Goal: Task Accomplishment & Management: Use online tool/utility

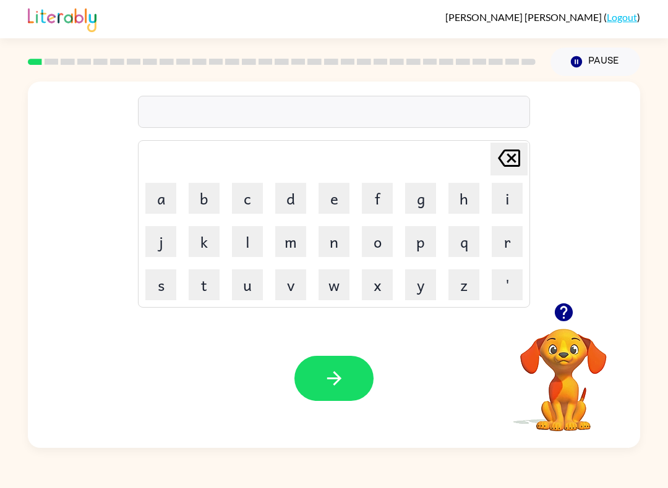
click at [563, 379] on video "Your browser must support playing .mp4 files to use Literably. Please try using…" at bounding box center [563, 372] width 124 height 124
click at [560, 381] on video "Your browser must support playing .mp4 files to use Literably. Please try using…" at bounding box center [563, 372] width 124 height 124
click at [567, 310] on icon "button" at bounding box center [563, 313] width 18 height 18
click at [422, 189] on button "g" at bounding box center [420, 198] width 31 height 31
click at [374, 198] on button "f" at bounding box center [377, 198] width 31 height 31
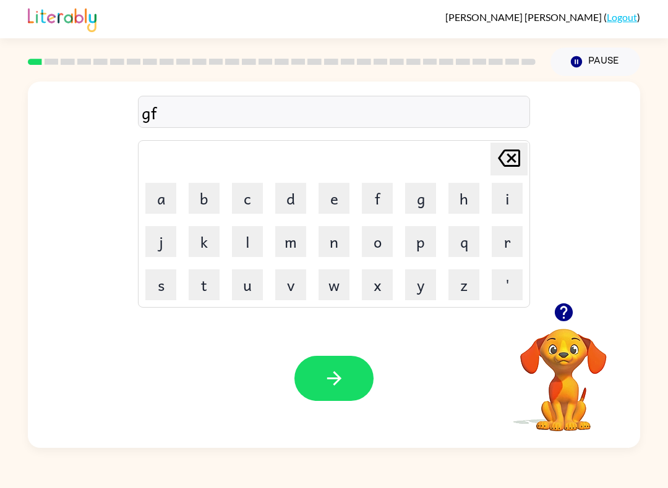
click at [334, 192] on button "e" at bounding box center [333, 198] width 31 height 31
click at [343, 371] on icon "button" at bounding box center [334, 379] width 22 height 22
click at [462, 245] on button "q" at bounding box center [463, 241] width 31 height 31
click at [378, 249] on button "o" at bounding box center [377, 241] width 31 height 31
click at [423, 207] on button "g" at bounding box center [420, 198] width 31 height 31
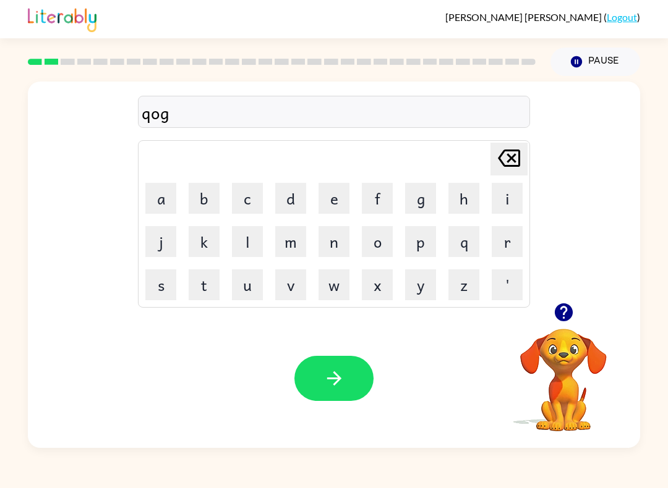
click at [516, 154] on icon "[PERSON_NAME] last character input" at bounding box center [509, 158] width 30 height 30
click at [323, 380] on icon "button" at bounding box center [334, 379] width 22 height 22
click at [287, 241] on button "m" at bounding box center [290, 241] width 31 height 31
click at [245, 289] on button "u" at bounding box center [247, 285] width 31 height 31
click at [207, 194] on button "b" at bounding box center [204, 198] width 31 height 31
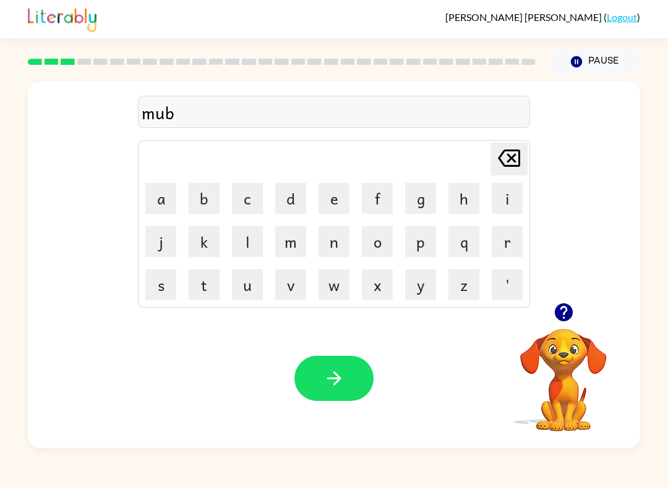
click at [328, 387] on icon "button" at bounding box center [334, 379] width 22 height 22
click at [244, 192] on button "c" at bounding box center [247, 198] width 31 height 31
click at [517, 237] on button "r" at bounding box center [507, 241] width 31 height 31
click at [517, 156] on icon "[PERSON_NAME] last character input" at bounding box center [509, 158] width 30 height 30
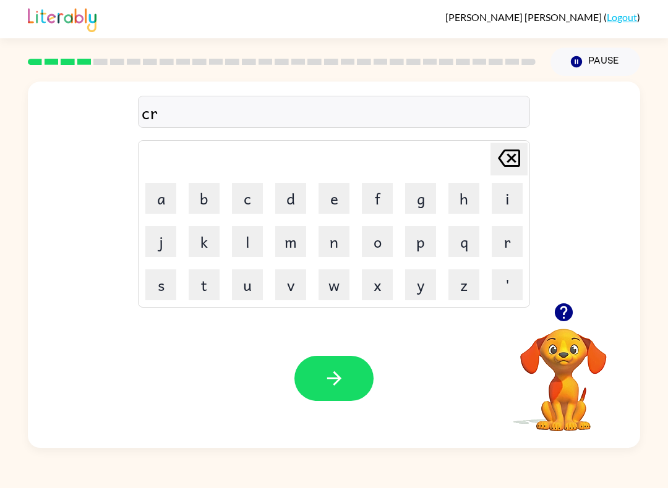
click at [383, 240] on button "o" at bounding box center [377, 241] width 31 height 31
click at [463, 247] on button "q" at bounding box center [463, 241] width 31 height 31
click at [324, 376] on icon "button" at bounding box center [334, 379] width 22 height 22
click at [372, 208] on button "f" at bounding box center [377, 198] width 31 height 31
click at [240, 247] on button "l" at bounding box center [247, 241] width 31 height 31
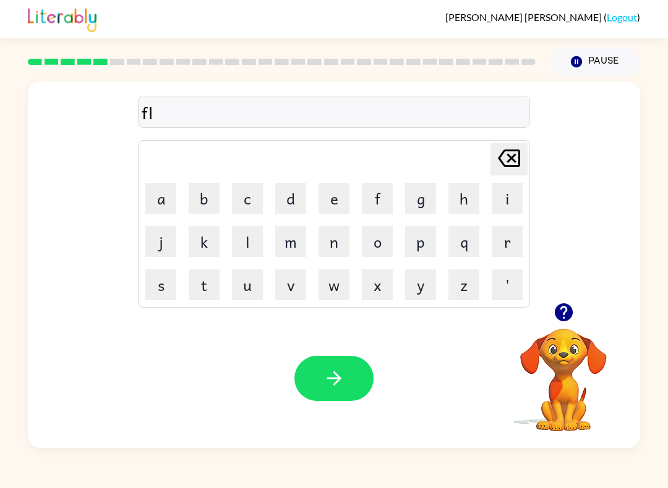
click at [519, 185] on button "i" at bounding box center [507, 198] width 31 height 31
click at [255, 194] on button "c" at bounding box center [247, 198] width 31 height 31
click at [324, 367] on button "button" at bounding box center [333, 378] width 79 height 45
click at [159, 282] on button "s" at bounding box center [160, 285] width 31 height 31
click at [150, 283] on button "s" at bounding box center [160, 285] width 31 height 31
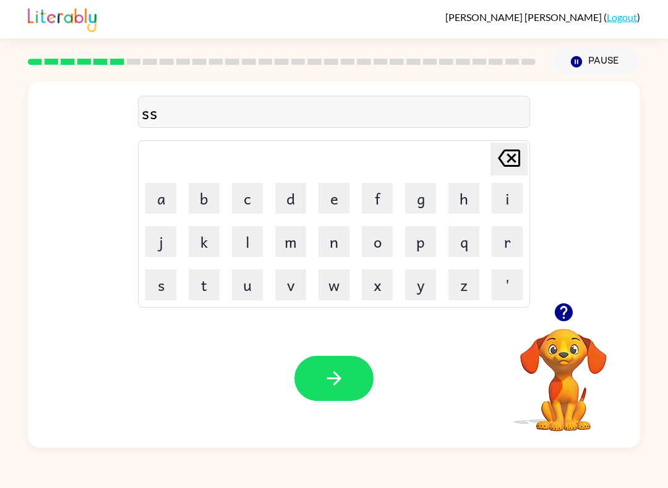
click at [212, 287] on button "t" at bounding box center [204, 285] width 31 height 31
click at [258, 286] on button "u" at bounding box center [247, 285] width 31 height 31
click at [285, 281] on button "v" at bounding box center [290, 285] width 31 height 31
click at [337, 286] on button "w" at bounding box center [333, 285] width 31 height 31
click at [383, 278] on button "x" at bounding box center [377, 285] width 31 height 31
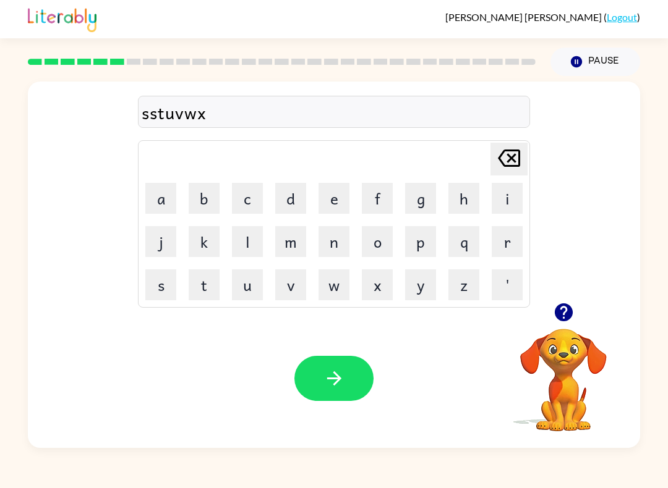
click at [424, 286] on button "y" at bounding box center [420, 285] width 31 height 31
click at [469, 288] on button "z" at bounding box center [463, 285] width 31 height 31
click at [514, 284] on button "'" at bounding box center [507, 285] width 31 height 31
click at [332, 376] on icon "button" at bounding box center [334, 379] width 22 height 22
click at [166, 288] on button "s" at bounding box center [160, 285] width 31 height 31
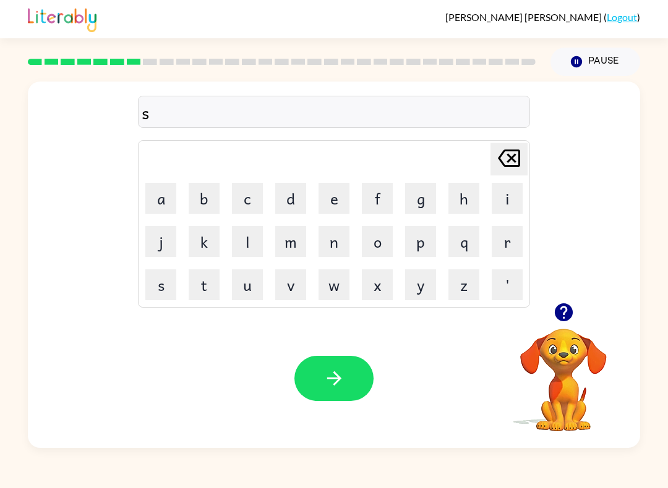
click at [381, 245] on button "o" at bounding box center [377, 241] width 31 height 31
click at [163, 194] on button "a" at bounding box center [160, 198] width 31 height 31
click at [166, 293] on button "s" at bounding box center [160, 285] width 31 height 31
click at [204, 201] on button "b" at bounding box center [204, 198] width 31 height 31
click at [200, 244] on button "k" at bounding box center [204, 241] width 31 height 31
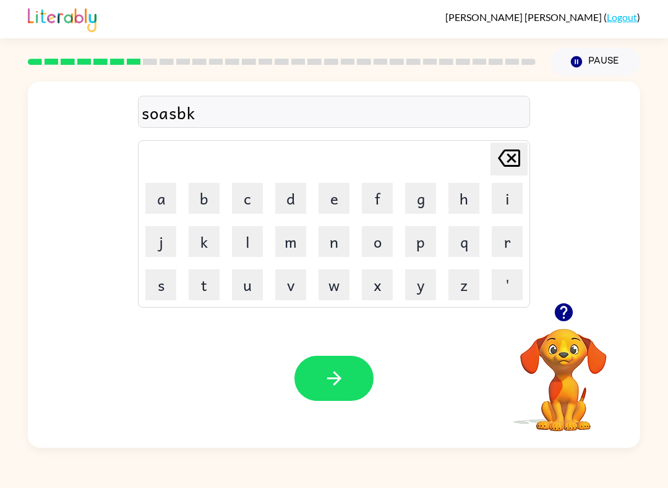
click at [205, 286] on button "t" at bounding box center [204, 285] width 31 height 31
click at [258, 186] on button "c" at bounding box center [247, 198] width 31 height 31
click at [247, 242] on button "l" at bounding box center [247, 241] width 31 height 31
click at [258, 270] on button "u" at bounding box center [247, 285] width 31 height 31
click at [295, 195] on button "d" at bounding box center [290, 198] width 31 height 31
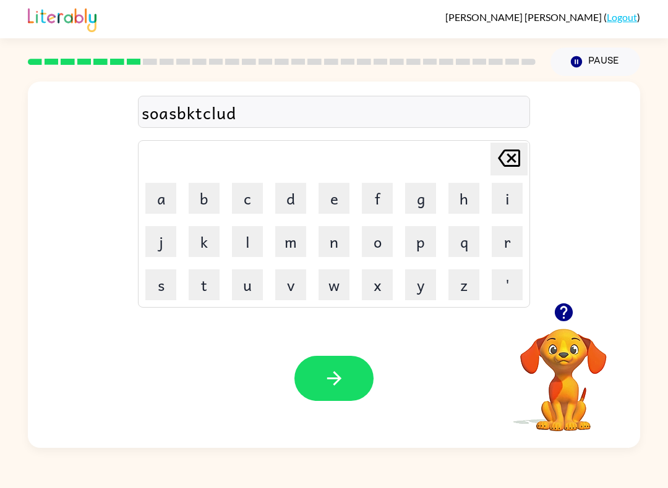
click at [291, 239] on button "m" at bounding box center [290, 241] width 31 height 31
click at [291, 265] on td "v" at bounding box center [291, 285] width 42 height 42
click at [290, 286] on button "v" at bounding box center [290, 285] width 31 height 31
click at [326, 197] on button "e" at bounding box center [333, 198] width 31 height 31
click at [329, 284] on button "w" at bounding box center [333, 285] width 31 height 31
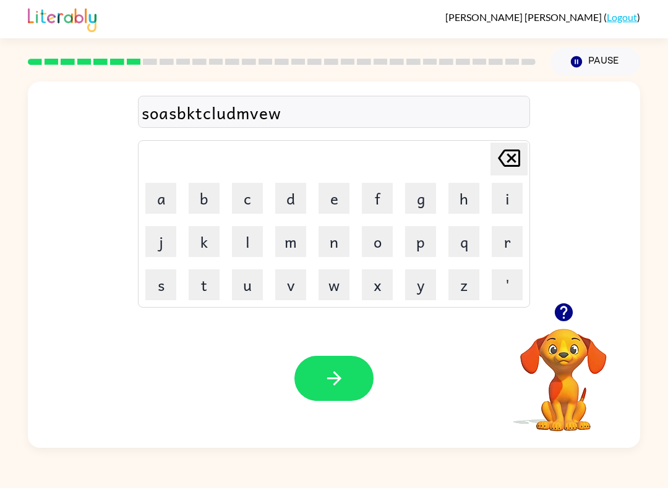
click at [385, 174] on td "[PERSON_NAME] last character input" at bounding box center [334, 159] width 388 height 34
click at [338, 363] on button "button" at bounding box center [333, 378] width 79 height 45
click at [336, 284] on button "w" at bounding box center [333, 285] width 31 height 31
click at [511, 194] on button "i" at bounding box center [507, 198] width 31 height 31
click at [163, 299] on button "s" at bounding box center [160, 285] width 31 height 31
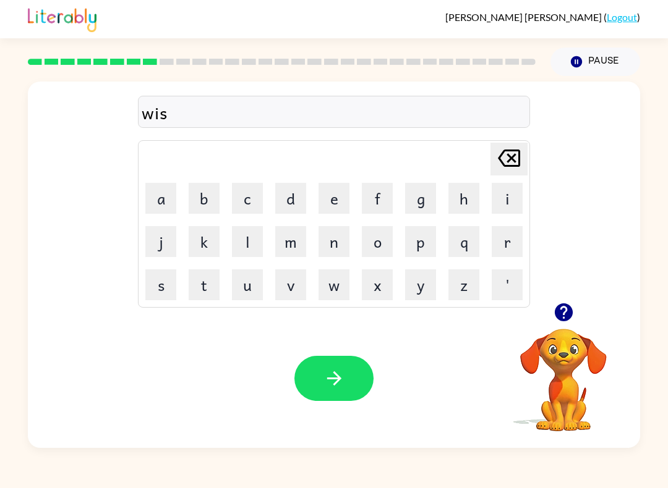
click at [468, 197] on button "h" at bounding box center [463, 198] width 31 height 31
click at [325, 393] on button "button" at bounding box center [333, 378] width 79 height 45
click at [250, 194] on button "c" at bounding box center [247, 198] width 31 height 31
click at [250, 293] on button "u" at bounding box center [247, 285] width 31 height 31
click at [256, 253] on button "l" at bounding box center [247, 241] width 31 height 31
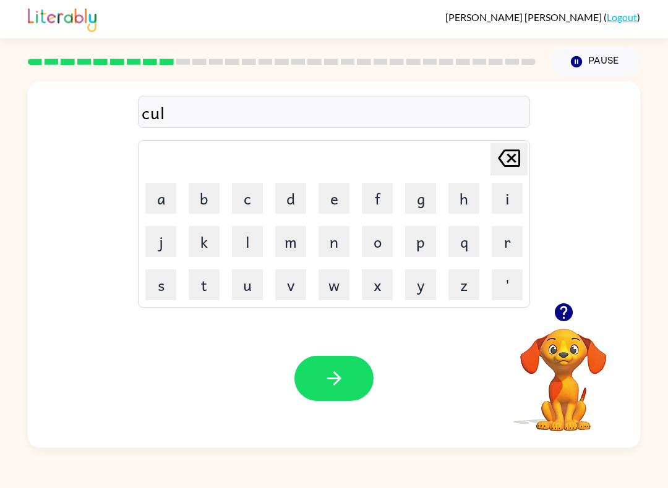
click at [332, 385] on icon "button" at bounding box center [334, 379] width 22 height 22
click at [377, 191] on button "f" at bounding box center [377, 198] width 31 height 31
click at [472, 194] on button "h" at bounding box center [463, 198] width 31 height 31
click at [507, 194] on button "i" at bounding box center [507, 198] width 31 height 31
click at [338, 239] on button "n" at bounding box center [333, 241] width 31 height 31
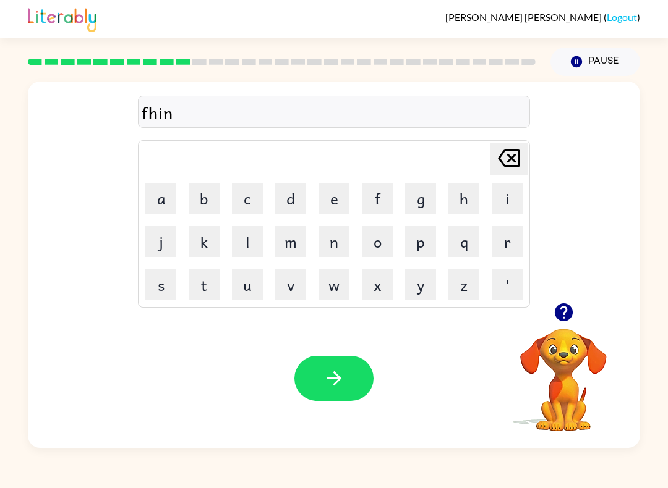
click at [458, 243] on button "q" at bounding box center [463, 241] width 31 height 31
click at [458, 242] on button "q" at bounding box center [463, 241] width 31 height 31
click at [341, 368] on icon "button" at bounding box center [334, 379] width 22 height 22
click at [159, 291] on button "s" at bounding box center [160, 285] width 31 height 31
click at [365, 241] on button "o" at bounding box center [377, 241] width 31 height 31
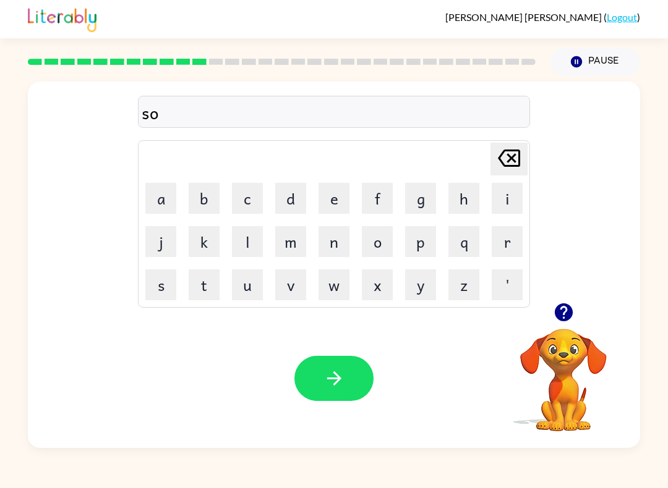
click at [255, 210] on button "c" at bounding box center [247, 198] width 31 height 31
click at [330, 391] on button "button" at bounding box center [333, 378] width 79 height 45
click at [290, 250] on button "m" at bounding box center [290, 241] width 31 height 31
click at [159, 286] on button "s" at bounding box center [160, 285] width 31 height 31
click at [208, 291] on button "t" at bounding box center [204, 285] width 31 height 31
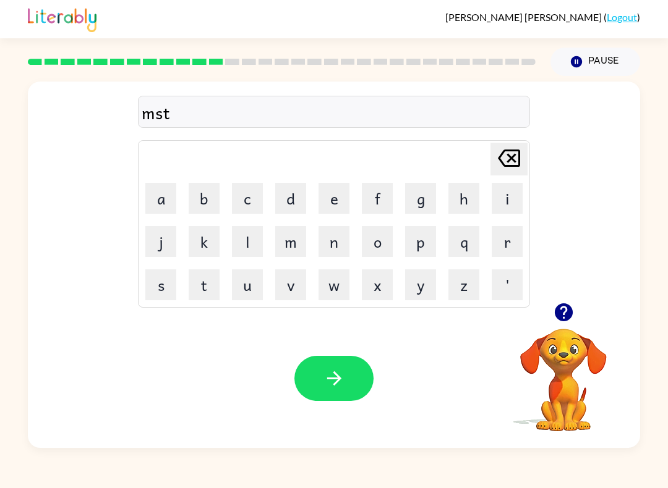
click at [468, 241] on button "q" at bounding box center [463, 241] width 31 height 31
click at [340, 372] on icon "button" at bounding box center [334, 379] width 22 height 22
click at [466, 187] on button "h" at bounding box center [463, 198] width 31 height 31
click at [253, 244] on button "l" at bounding box center [247, 241] width 31 height 31
click at [420, 247] on button "p" at bounding box center [420, 241] width 31 height 31
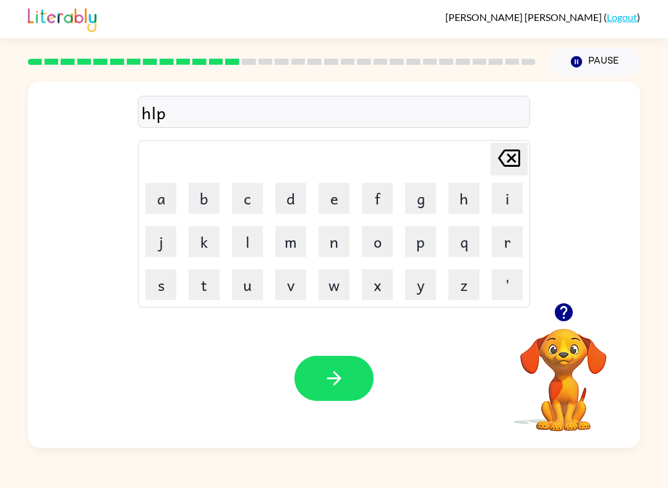
click at [239, 231] on button "l" at bounding box center [247, 241] width 31 height 31
click at [507, 195] on button "i" at bounding box center [507, 198] width 31 height 31
click at [155, 289] on button "s" at bounding box center [160, 285] width 31 height 31
click at [351, 386] on button "button" at bounding box center [333, 378] width 79 height 45
click at [155, 289] on button "s" at bounding box center [160, 285] width 31 height 31
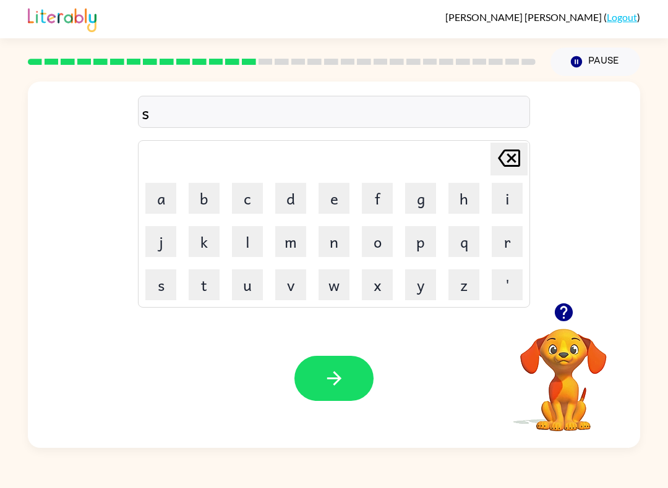
click at [197, 276] on button "t" at bounding box center [204, 285] width 31 height 31
click at [384, 239] on button "o" at bounding box center [377, 241] width 31 height 31
click at [383, 236] on button "o" at bounding box center [377, 241] width 31 height 31
click at [387, 232] on button "o" at bounding box center [377, 241] width 31 height 31
click at [385, 234] on button "o" at bounding box center [377, 241] width 31 height 31
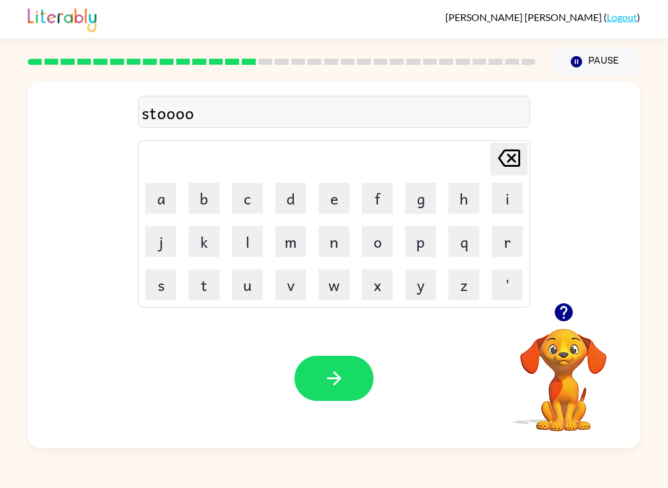
click at [383, 231] on button "o" at bounding box center [377, 241] width 31 height 31
click at [513, 160] on icon at bounding box center [509, 158] width 22 height 17
click at [517, 158] on icon "[PERSON_NAME] last character input" at bounding box center [509, 158] width 30 height 30
click at [519, 156] on icon at bounding box center [509, 158] width 22 height 17
click at [205, 279] on button "t" at bounding box center [204, 285] width 31 height 31
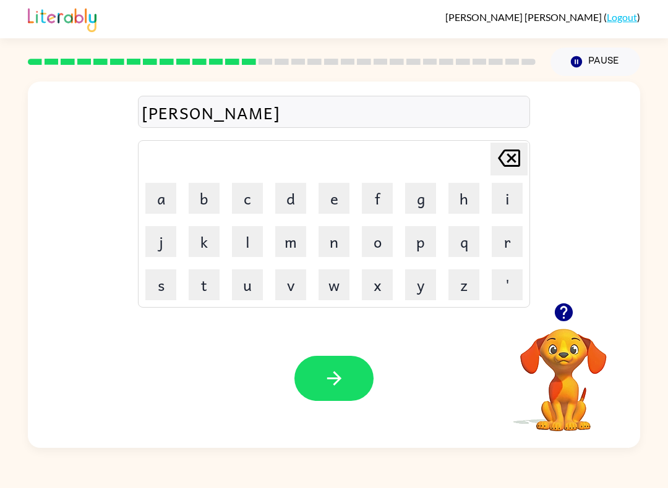
click at [501, 213] on button "i" at bounding box center [507, 198] width 31 height 31
click at [206, 290] on button "t" at bounding box center [204, 285] width 31 height 31
click at [326, 390] on button "button" at bounding box center [333, 378] width 79 height 45
click at [161, 278] on button "s" at bounding box center [160, 285] width 31 height 31
click at [201, 279] on button "t" at bounding box center [204, 285] width 31 height 31
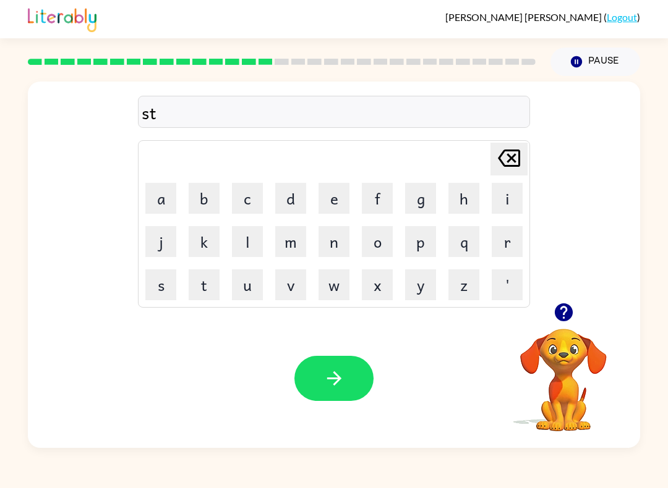
click at [509, 241] on button "r" at bounding box center [507, 241] width 31 height 31
click at [333, 383] on icon "button" at bounding box center [334, 379] width 22 height 22
click at [246, 243] on button "l" at bounding box center [247, 241] width 31 height 31
click at [520, 188] on button "i" at bounding box center [507, 198] width 31 height 31
click at [196, 297] on button "t" at bounding box center [204, 285] width 31 height 31
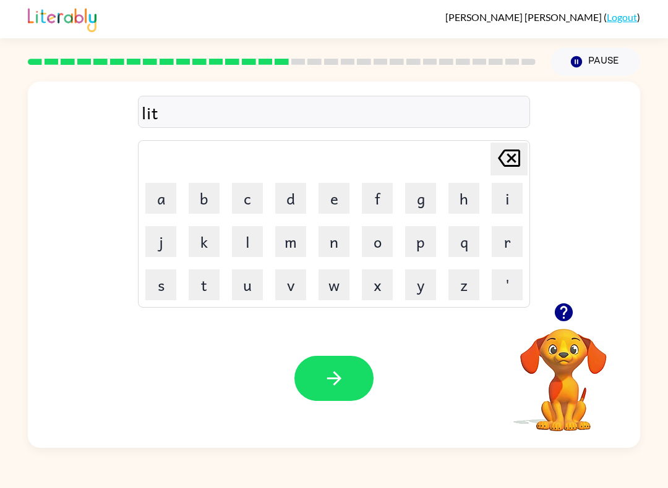
click at [326, 389] on icon "button" at bounding box center [334, 379] width 22 height 22
click at [157, 283] on button "s" at bounding box center [160, 285] width 31 height 31
click at [336, 294] on button "w" at bounding box center [333, 285] width 31 height 31
click at [506, 197] on button "i" at bounding box center [507, 198] width 31 height 31
click at [208, 283] on button "t" at bounding box center [204, 285] width 31 height 31
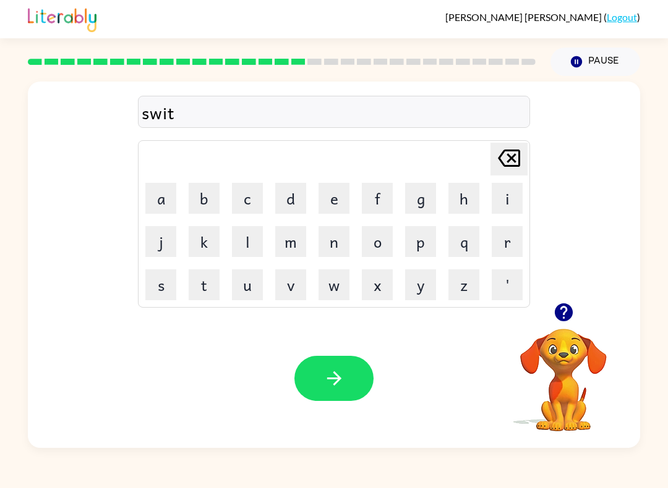
click at [275, 291] on button "v" at bounding box center [290, 285] width 31 height 31
click at [349, 365] on button "button" at bounding box center [333, 378] width 79 height 45
click at [165, 292] on button "s" at bounding box center [160, 285] width 31 height 31
click at [467, 195] on button "h" at bounding box center [463, 198] width 31 height 31
click at [508, 240] on button "r" at bounding box center [507, 241] width 31 height 31
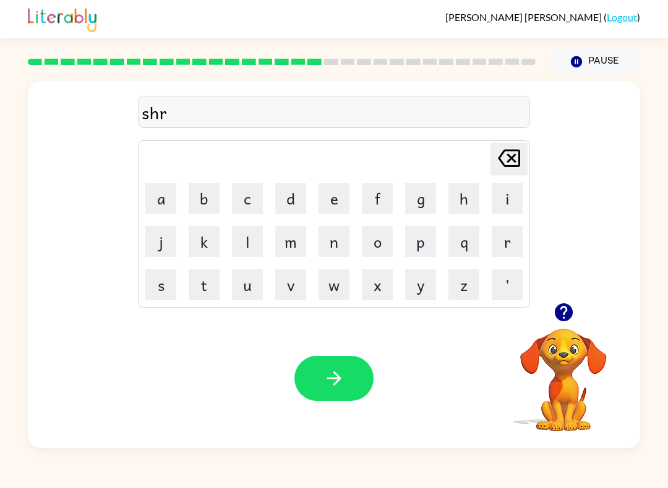
click at [197, 276] on button "t" at bounding box center [204, 285] width 31 height 31
click at [330, 380] on icon "button" at bounding box center [334, 379] width 22 height 22
click at [326, 296] on button "w" at bounding box center [333, 285] width 31 height 31
click at [336, 396] on button "button" at bounding box center [333, 378] width 79 height 45
click at [288, 192] on button "d" at bounding box center [290, 198] width 31 height 31
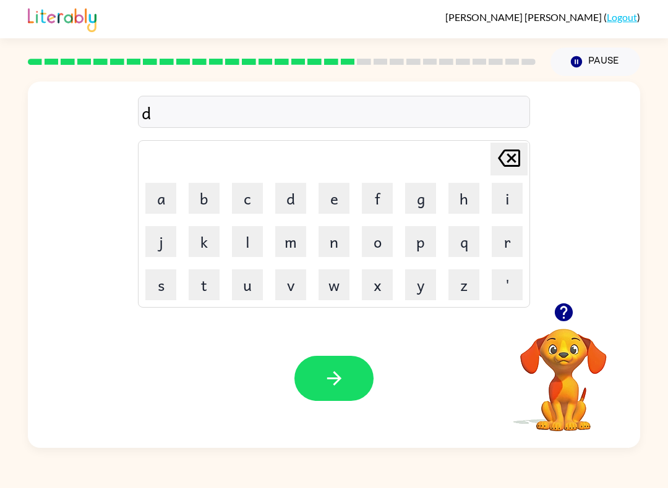
click at [380, 244] on button "o" at bounding box center [377, 241] width 31 height 31
click at [335, 232] on button "n" at bounding box center [333, 241] width 31 height 31
click at [293, 250] on button "m" at bounding box center [290, 241] width 31 height 31
click at [219, 279] on button "t" at bounding box center [204, 285] width 31 height 31
click at [251, 257] on button "l" at bounding box center [247, 241] width 31 height 31
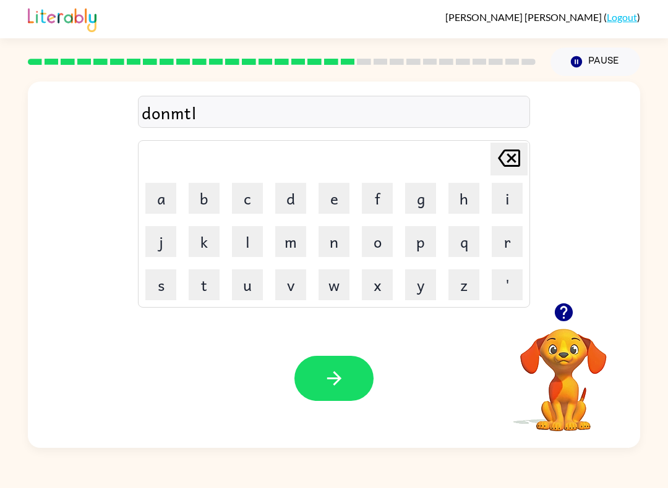
click at [279, 272] on button "v" at bounding box center [290, 285] width 31 height 31
click at [333, 241] on button "n" at bounding box center [333, 241] width 31 height 31
click at [409, 251] on button "p" at bounding box center [420, 241] width 31 height 31
click at [420, 203] on button "g" at bounding box center [420, 198] width 31 height 31
click at [521, 195] on button "i" at bounding box center [507, 198] width 31 height 31
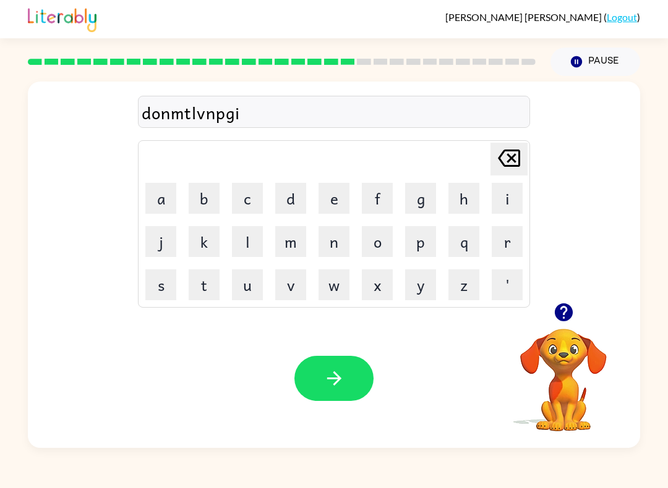
click at [198, 292] on button "t" at bounding box center [204, 285] width 31 height 31
click at [390, 251] on button "o" at bounding box center [377, 241] width 31 height 31
click at [286, 292] on button "v" at bounding box center [290, 285] width 31 height 31
click at [245, 287] on button "u" at bounding box center [247, 285] width 31 height 31
click at [293, 237] on button "m" at bounding box center [290, 241] width 31 height 31
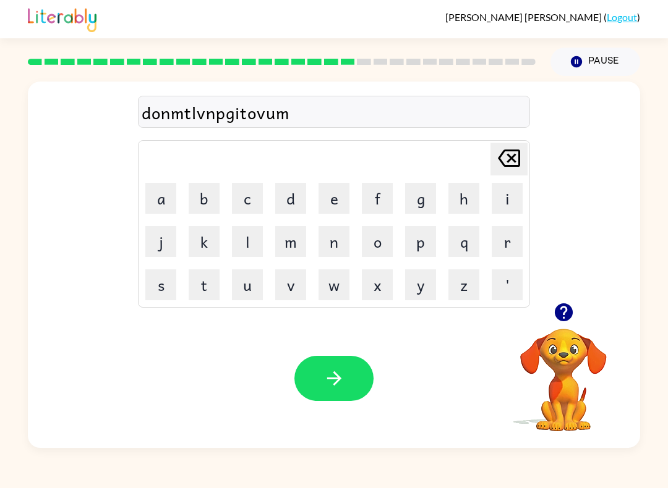
click at [391, 226] on button "o" at bounding box center [377, 241] width 31 height 31
click at [195, 286] on button "t" at bounding box center [204, 285] width 31 height 31
click at [333, 378] on icon "button" at bounding box center [334, 379] width 22 height 22
click at [199, 202] on button "b" at bounding box center [204, 198] width 31 height 31
click at [511, 192] on button "i" at bounding box center [507, 198] width 31 height 31
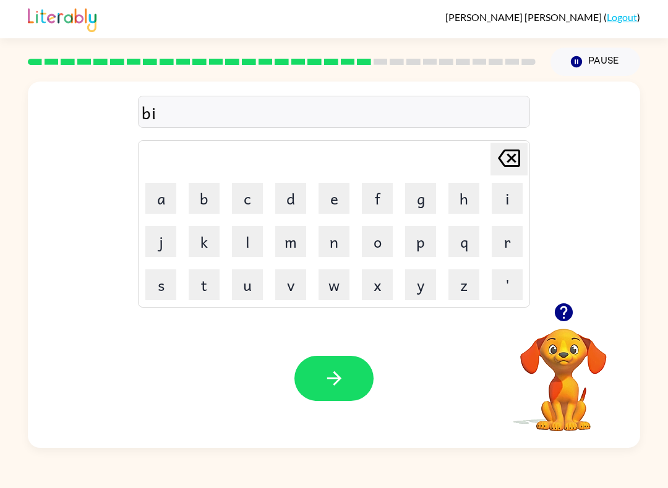
click at [284, 292] on button "v" at bounding box center [290, 285] width 31 height 31
click at [341, 370] on icon "button" at bounding box center [334, 379] width 22 height 22
click at [509, 245] on button "r" at bounding box center [507, 241] width 31 height 31
click at [382, 237] on button "o" at bounding box center [377, 241] width 31 height 31
click at [147, 188] on button "a" at bounding box center [160, 198] width 31 height 31
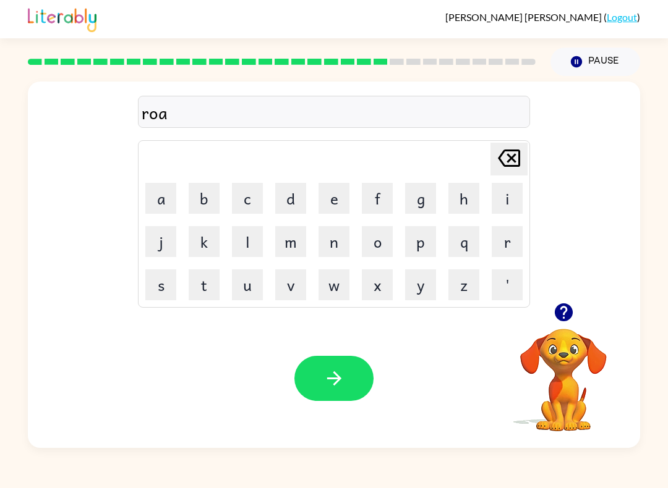
click at [341, 287] on button "w" at bounding box center [333, 285] width 31 height 31
click at [377, 237] on button "o" at bounding box center [377, 241] width 31 height 31
click at [215, 200] on button "b" at bounding box center [204, 198] width 31 height 31
click at [156, 245] on button "j" at bounding box center [160, 241] width 31 height 31
click at [315, 274] on td "w" at bounding box center [334, 285] width 42 height 42
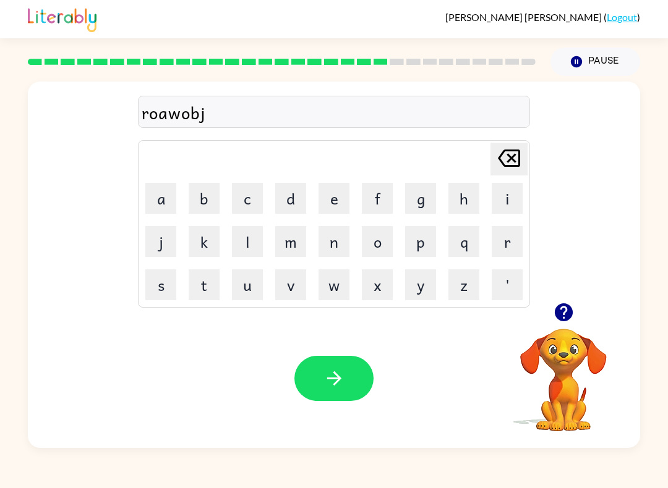
click at [287, 213] on button "d" at bounding box center [290, 198] width 31 height 31
click at [336, 378] on icon "button" at bounding box center [334, 379] width 22 height 22
click at [153, 292] on button "s" at bounding box center [160, 285] width 31 height 31
click at [457, 202] on button "h" at bounding box center [463, 198] width 31 height 31
click at [512, 197] on button "i" at bounding box center [507, 198] width 31 height 31
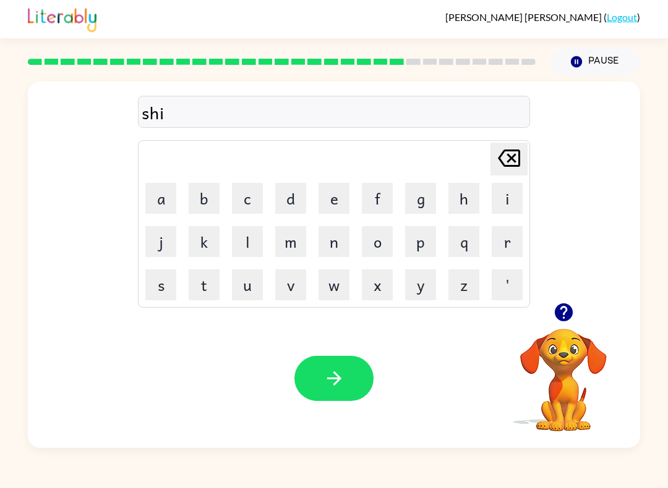
click at [292, 296] on button "v" at bounding box center [290, 285] width 31 height 31
click at [508, 241] on button "r" at bounding box center [507, 241] width 31 height 31
click at [333, 376] on icon "button" at bounding box center [334, 379] width 22 height 22
click at [172, 291] on button "s" at bounding box center [160, 285] width 31 height 31
click at [460, 195] on button "h" at bounding box center [463, 198] width 31 height 31
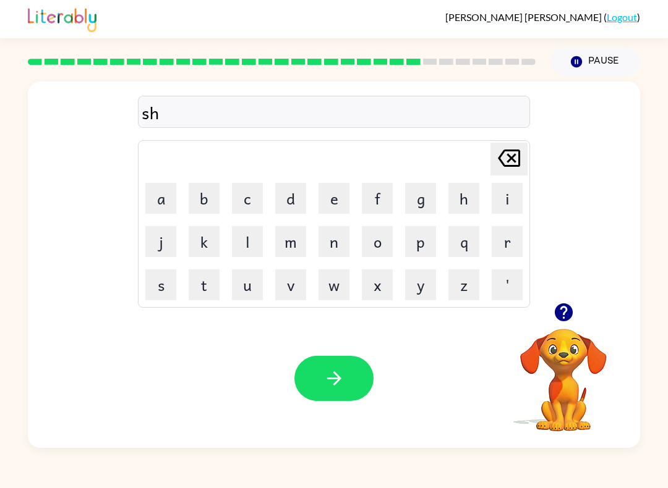
click at [327, 237] on button "n" at bounding box center [333, 241] width 31 height 31
click at [319, 238] on button "n" at bounding box center [333, 241] width 31 height 31
click at [271, 239] on td "m" at bounding box center [291, 242] width 42 height 42
click at [304, 247] on button "m" at bounding box center [290, 241] width 31 height 31
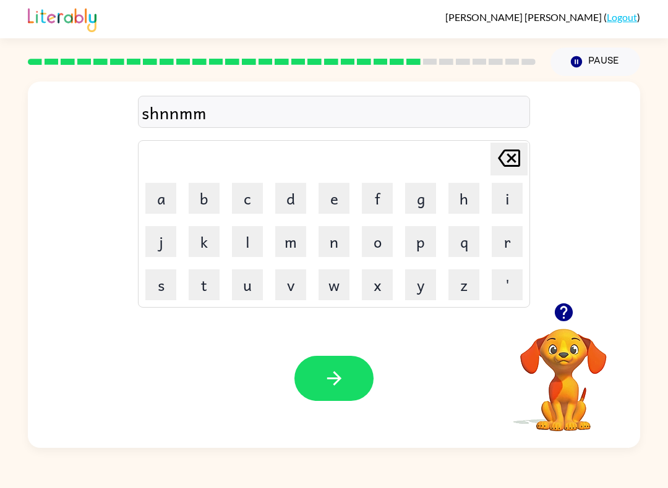
click at [292, 244] on button "m" at bounding box center [290, 241] width 31 height 31
click at [291, 244] on button "m" at bounding box center [290, 241] width 31 height 31
click at [296, 248] on button "m" at bounding box center [290, 241] width 31 height 31
click at [288, 247] on button "m" at bounding box center [290, 241] width 31 height 31
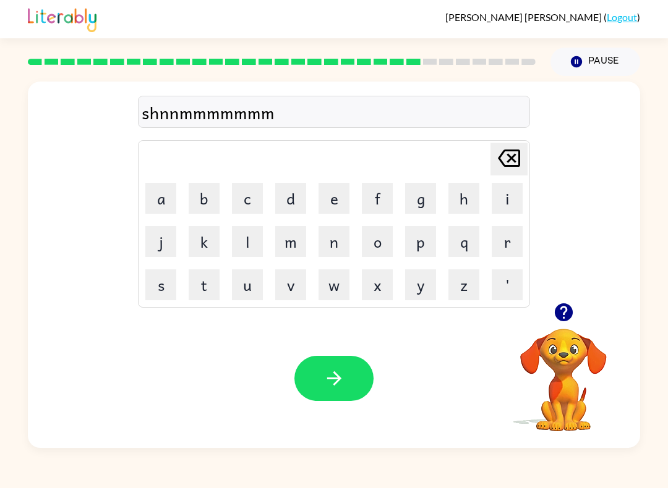
click at [286, 247] on button "m" at bounding box center [290, 241] width 31 height 31
click at [289, 249] on button "m" at bounding box center [290, 241] width 31 height 31
click at [286, 243] on button "m" at bounding box center [290, 241] width 31 height 31
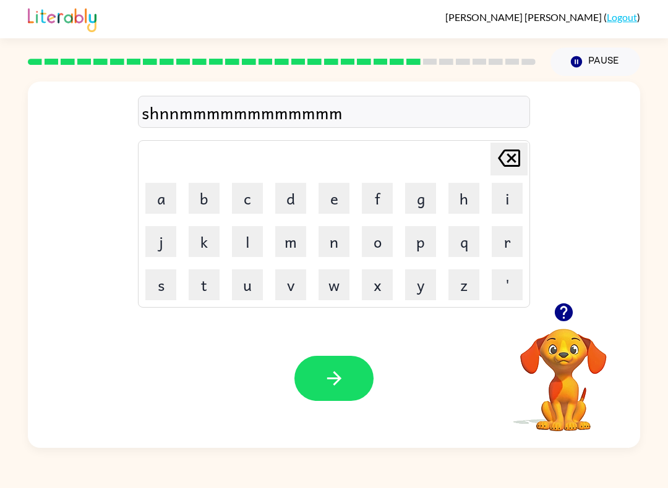
click at [286, 243] on button "m" at bounding box center [290, 241] width 31 height 31
click at [288, 242] on button "m" at bounding box center [290, 241] width 31 height 31
click at [287, 242] on button "m" at bounding box center [290, 241] width 31 height 31
click at [300, 241] on button "m" at bounding box center [290, 241] width 31 height 31
click at [297, 241] on button "m" at bounding box center [290, 241] width 31 height 31
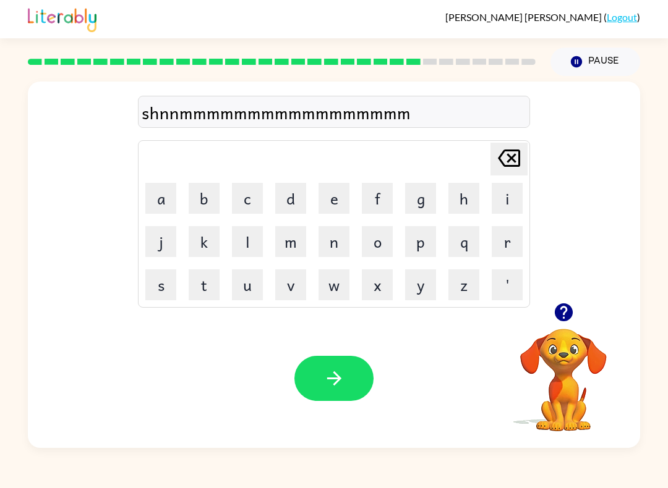
click at [297, 240] on button "m" at bounding box center [290, 241] width 31 height 31
click at [299, 240] on button "m" at bounding box center [290, 241] width 31 height 31
click at [292, 240] on button "m" at bounding box center [290, 241] width 31 height 31
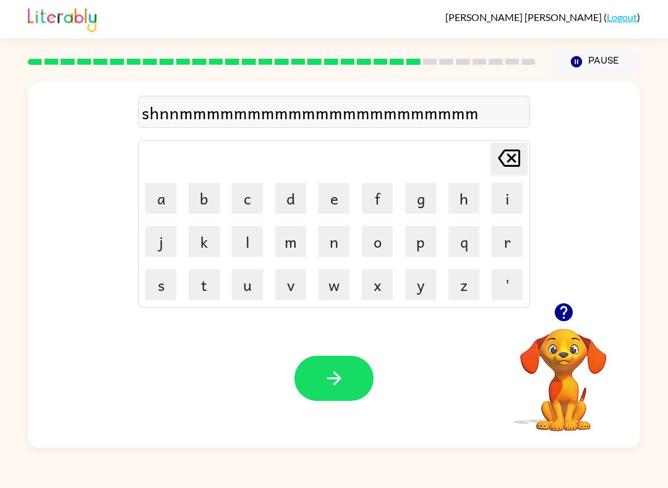
click at [293, 243] on button "m" at bounding box center [290, 241] width 31 height 31
click at [289, 247] on button "m" at bounding box center [290, 241] width 31 height 31
click at [288, 246] on button "m" at bounding box center [290, 241] width 31 height 31
click at [294, 244] on button "m" at bounding box center [290, 241] width 31 height 31
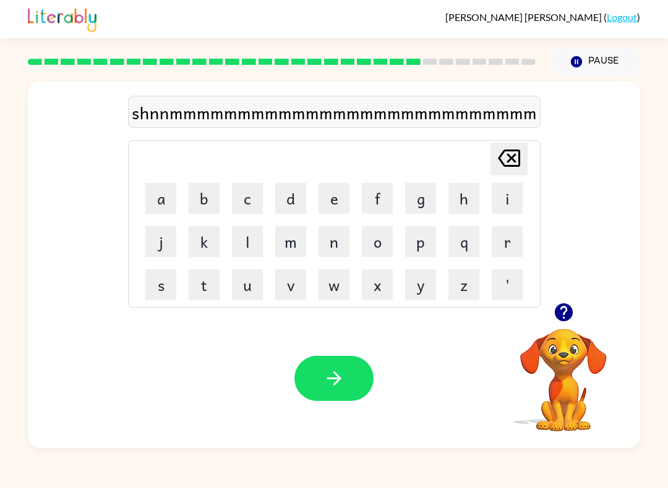
click at [343, 385] on icon "button" at bounding box center [334, 379] width 22 height 22
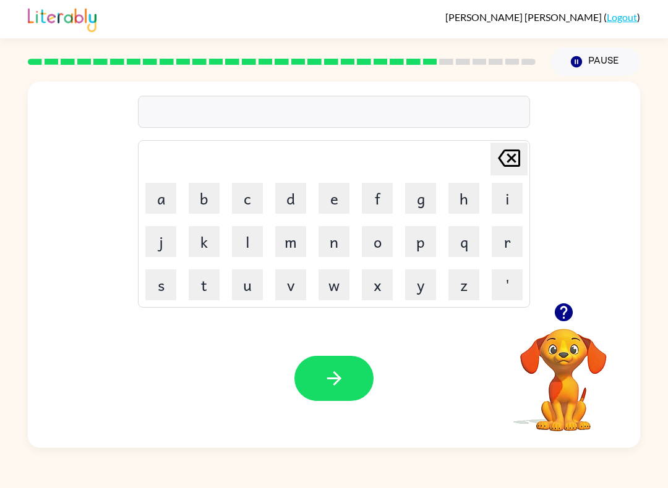
click at [252, 291] on button "u" at bounding box center [247, 285] width 31 height 31
click at [510, 155] on icon "[PERSON_NAME] last character input" at bounding box center [509, 158] width 30 height 30
click at [160, 294] on button "s" at bounding box center [160, 285] width 31 height 31
click at [249, 285] on button "u" at bounding box center [247, 285] width 31 height 31
click at [453, 192] on button "h" at bounding box center [463, 198] width 31 height 31
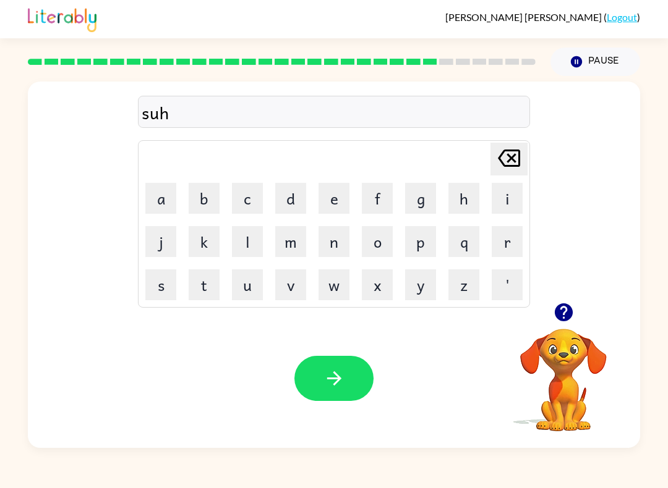
click at [253, 239] on button "l" at bounding box center [247, 241] width 31 height 31
click at [513, 199] on button "i" at bounding box center [507, 198] width 31 height 31
click at [347, 227] on button "n" at bounding box center [333, 241] width 31 height 31
click at [328, 381] on icon "button" at bounding box center [334, 379] width 22 height 22
click at [505, 243] on button "r" at bounding box center [507, 241] width 31 height 31
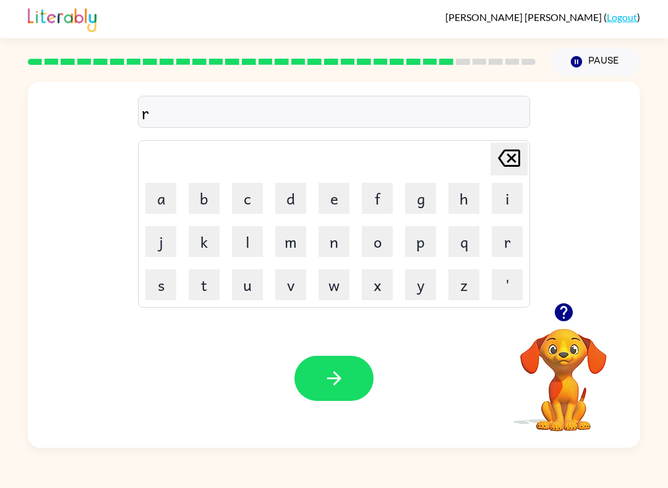
click at [335, 373] on icon "button" at bounding box center [333, 379] width 14 height 14
click at [284, 195] on button "d" at bounding box center [290, 198] width 31 height 31
click at [330, 184] on button "e" at bounding box center [333, 198] width 31 height 31
click at [287, 192] on button "d" at bounding box center [290, 198] width 31 height 31
click at [338, 391] on button "button" at bounding box center [333, 378] width 79 height 45
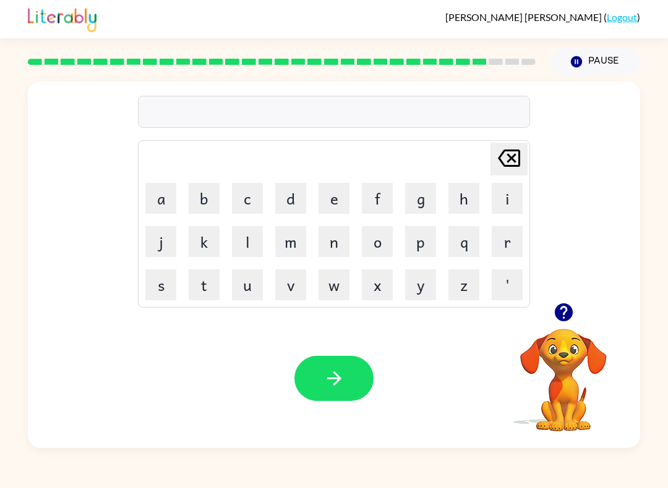
click at [158, 291] on button "s" at bounding box center [160, 285] width 31 height 31
click at [165, 285] on button "s" at bounding box center [160, 285] width 31 height 31
click at [229, 292] on td "u" at bounding box center [247, 285] width 42 height 42
click at [287, 296] on button "v" at bounding box center [290, 285] width 31 height 31
click at [337, 286] on button "w" at bounding box center [333, 285] width 31 height 31
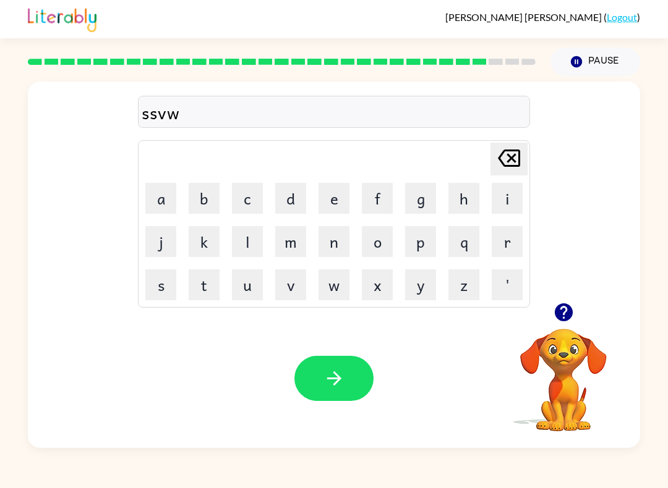
click at [402, 285] on td "y" at bounding box center [420, 285] width 42 height 42
click at [454, 279] on button "z" at bounding box center [463, 285] width 31 height 31
click at [500, 284] on button "'" at bounding box center [507, 285] width 31 height 31
click at [158, 245] on button "j" at bounding box center [160, 241] width 31 height 31
click at [207, 238] on button "k" at bounding box center [204, 241] width 31 height 31
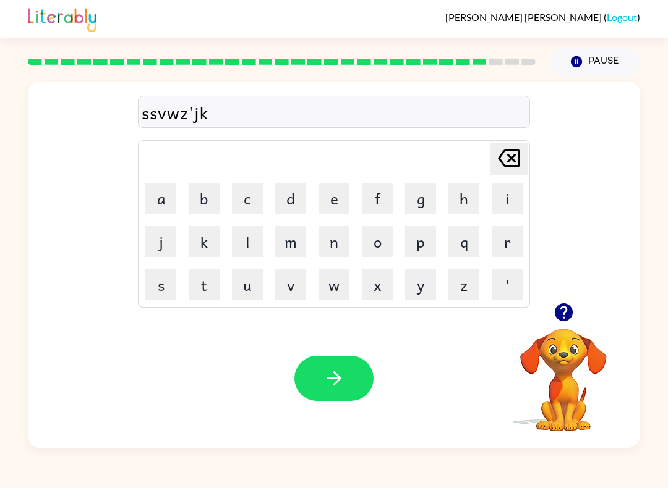
click at [247, 238] on button "l" at bounding box center [247, 241] width 31 height 31
click at [305, 251] on button "m" at bounding box center [290, 241] width 31 height 31
click at [333, 246] on button "n" at bounding box center [333, 241] width 31 height 31
click at [381, 244] on button "o" at bounding box center [377, 241] width 31 height 31
click at [419, 245] on button "p" at bounding box center [420, 241] width 31 height 31
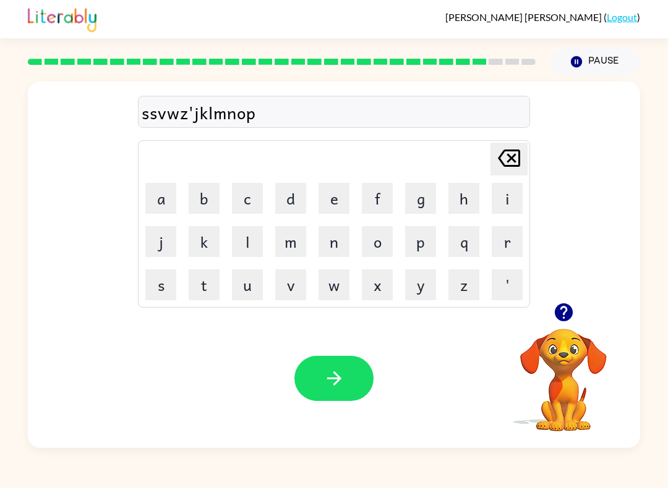
click at [462, 244] on button "q" at bounding box center [463, 241] width 31 height 31
click at [151, 196] on button "a" at bounding box center [160, 198] width 31 height 31
click at [253, 194] on button "c" at bounding box center [247, 198] width 31 height 31
click at [298, 201] on button "d" at bounding box center [290, 198] width 31 height 31
click at [334, 198] on button "e" at bounding box center [333, 198] width 31 height 31
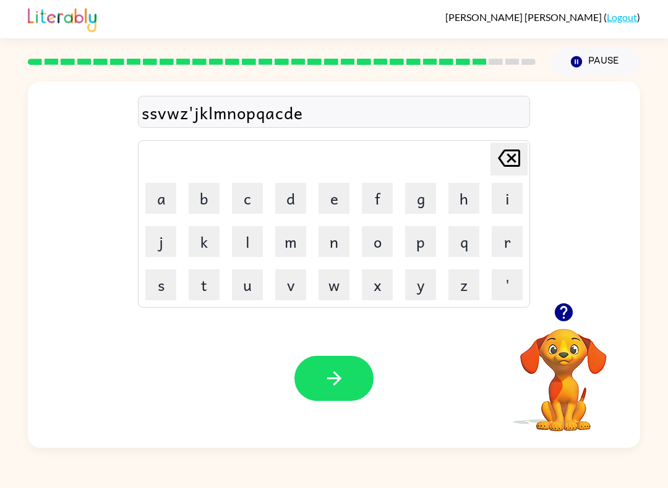
click at [376, 197] on button "f" at bounding box center [377, 198] width 31 height 31
click at [433, 195] on button "g" at bounding box center [420, 198] width 31 height 31
click at [464, 191] on button "h" at bounding box center [463, 198] width 31 height 31
click at [306, 381] on button "button" at bounding box center [333, 378] width 79 height 45
click at [183, 283] on td "t" at bounding box center [204, 285] width 42 height 42
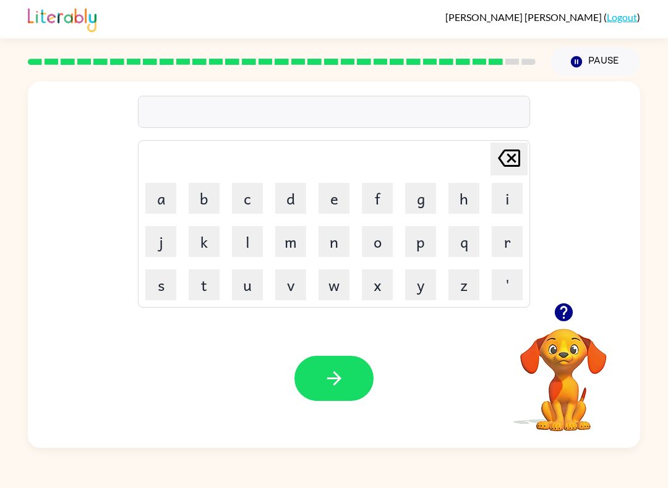
click at [158, 287] on button "s" at bounding box center [160, 285] width 31 height 31
click at [502, 198] on button "i" at bounding box center [507, 198] width 31 height 31
click at [246, 243] on button "l" at bounding box center [247, 241] width 31 height 31
click at [373, 273] on button "x" at bounding box center [377, 285] width 31 height 31
click at [326, 388] on icon "button" at bounding box center [334, 379] width 22 height 22
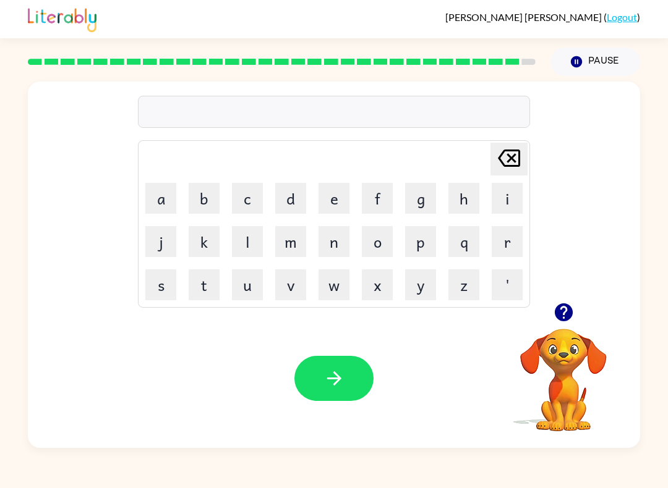
click at [509, 242] on button "r" at bounding box center [507, 241] width 31 height 31
click at [380, 239] on button "o" at bounding box center [377, 241] width 31 height 31
click at [250, 251] on button "l" at bounding box center [247, 241] width 31 height 31
click at [330, 376] on icon "button" at bounding box center [334, 379] width 22 height 22
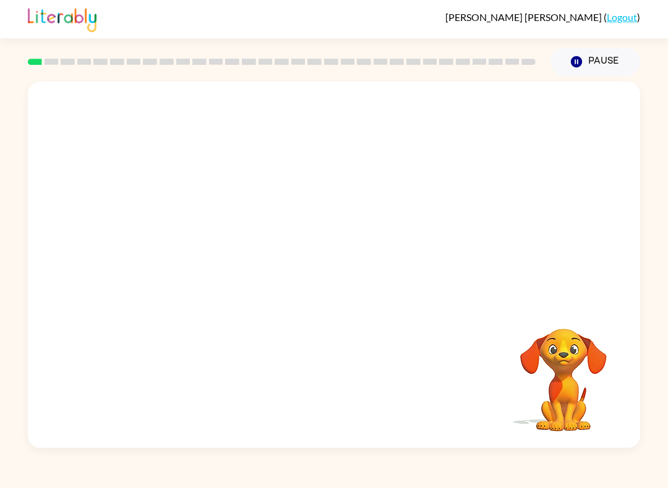
click at [187, 123] on video "Your browser must support playing .mp4 files to use Literably. Please try using…" at bounding box center [334, 192] width 612 height 221
click at [190, 107] on video "Your browser must support playing .mp4 files to use Literably. Please try using…" at bounding box center [334, 192] width 612 height 221
click at [339, 262] on icon "button" at bounding box center [334, 271] width 22 height 22
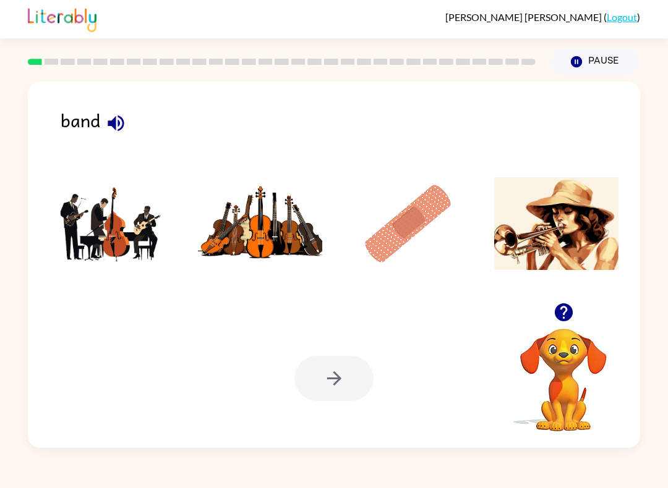
click at [550, 205] on img at bounding box center [556, 223] width 125 height 93
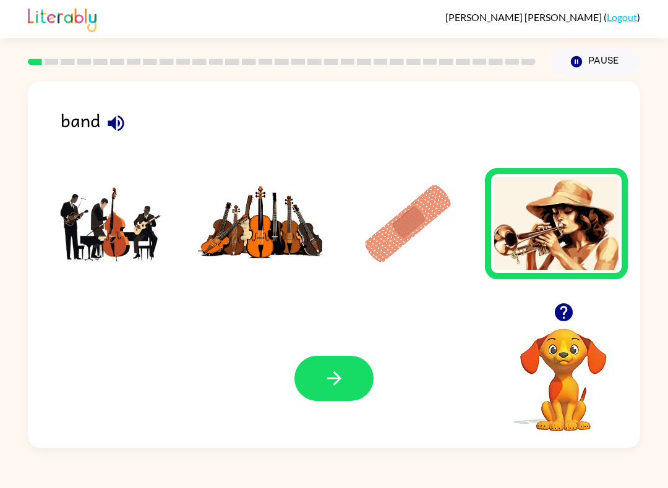
click at [341, 385] on icon "button" at bounding box center [334, 379] width 22 height 22
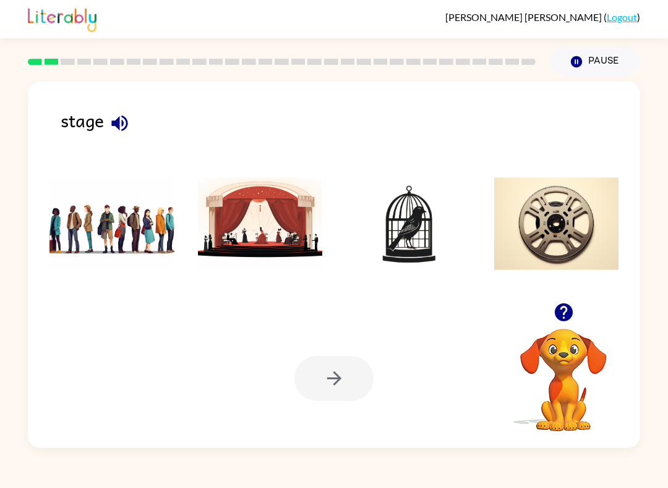
click at [271, 219] on img at bounding box center [260, 223] width 125 height 93
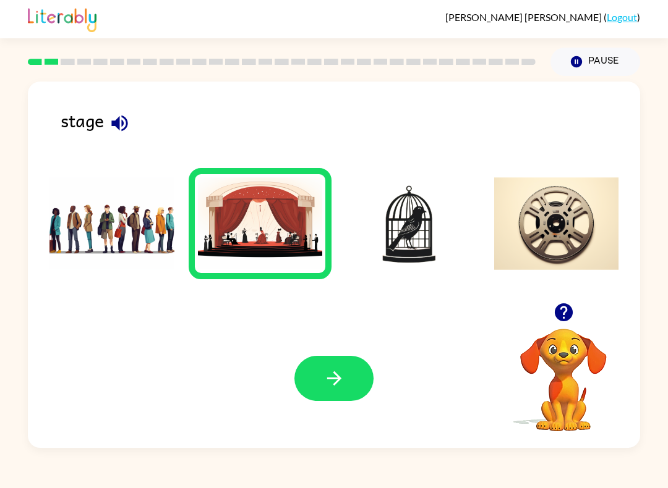
click at [338, 388] on icon "button" at bounding box center [334, 379] width 22 height 22
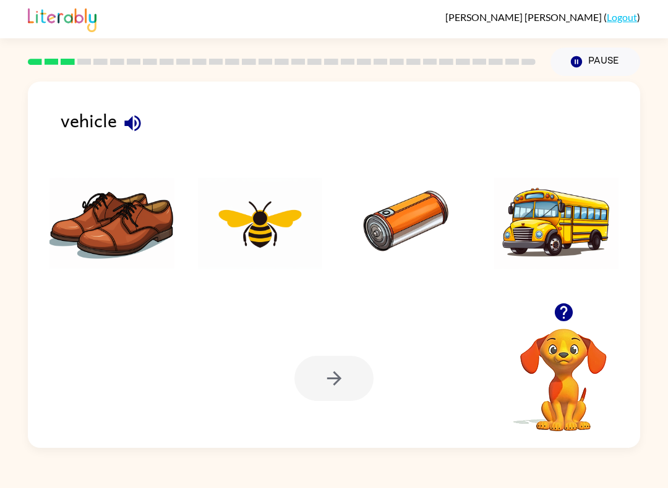
click at [399, 223] on img at bounding box center [408, 223] width 125 height 93
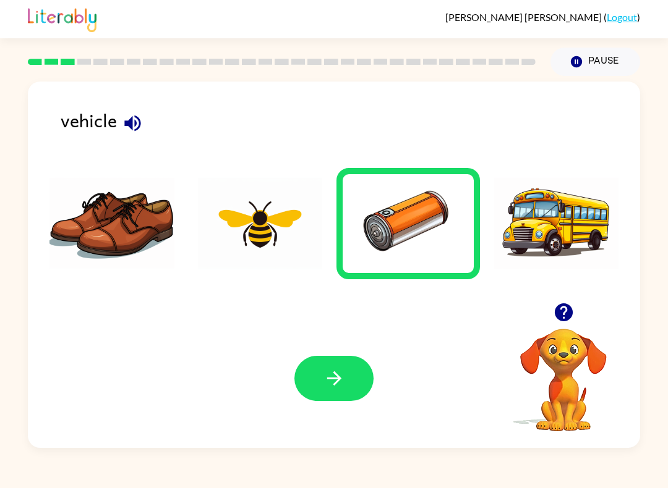
click at [354, 363] on button "button" at bounding box center [333, 378] width 79 height 45
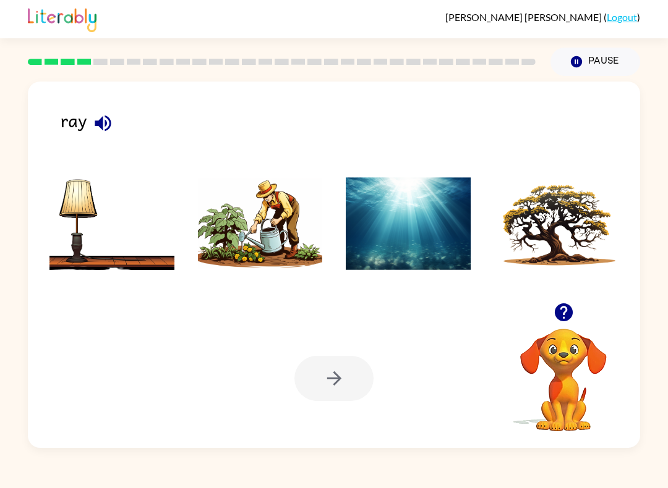
click at [388, 250] on img at bounding box center [408, 223] width 125 height 93
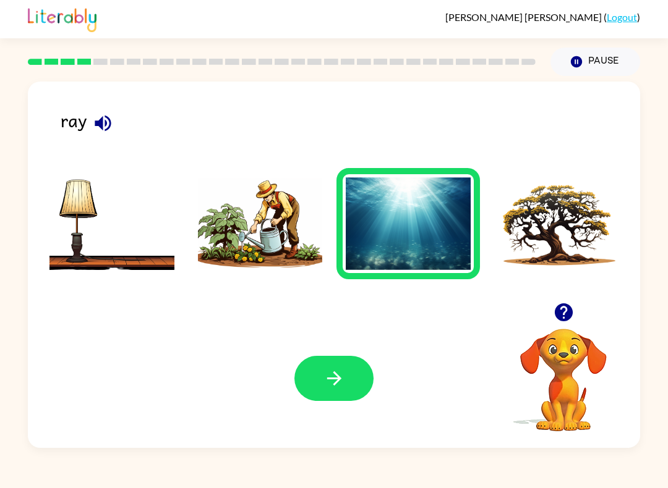
click at [328, 362] on button "button" at bounding box center [333, 378] width 79 height 45
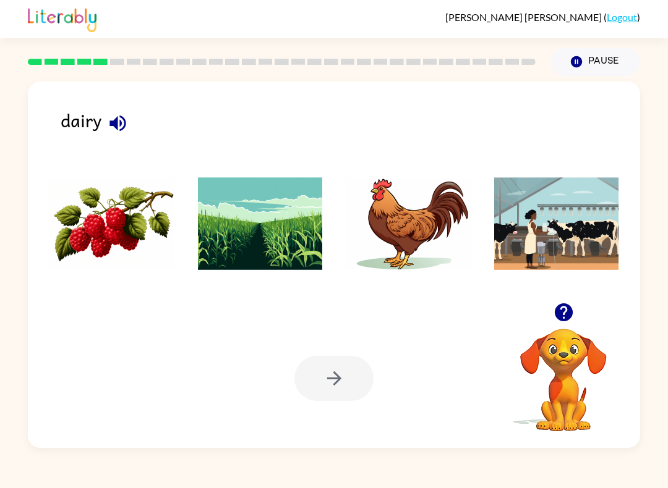
click at [571, 223] on img at bounding box center [556, 223] width 125 height 93
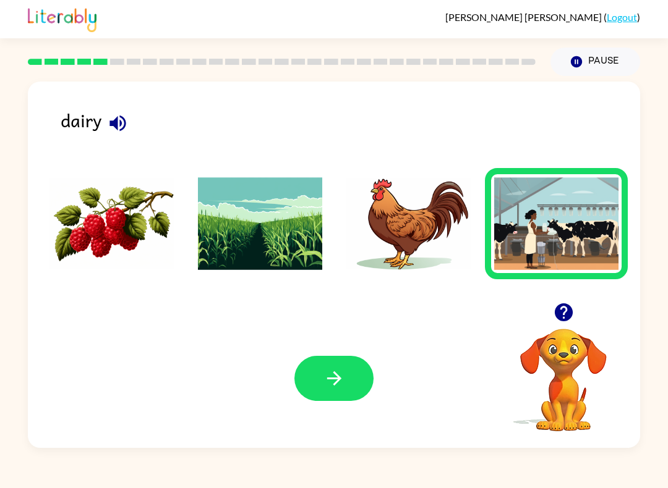
click at [325, 398] on button "button" at bounding box center [333, 378] width 79 height 45
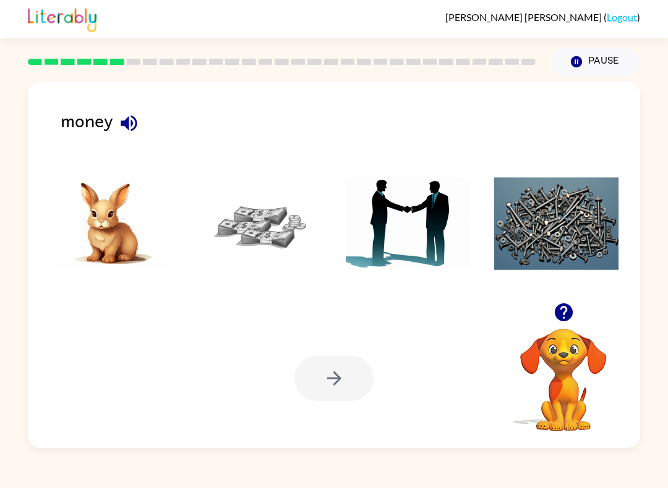
click at [263, 224] on img at bounding box center [260, 223] width 125 height 93
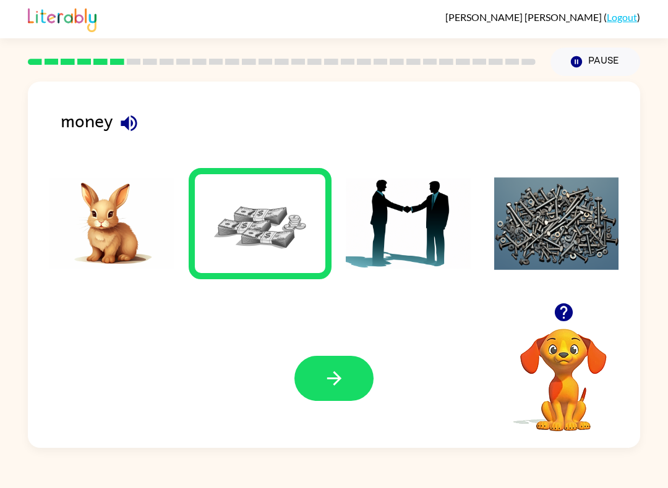
click at [328, 385] on icon "button" at bounding box center [334, 379] width 22 height 22
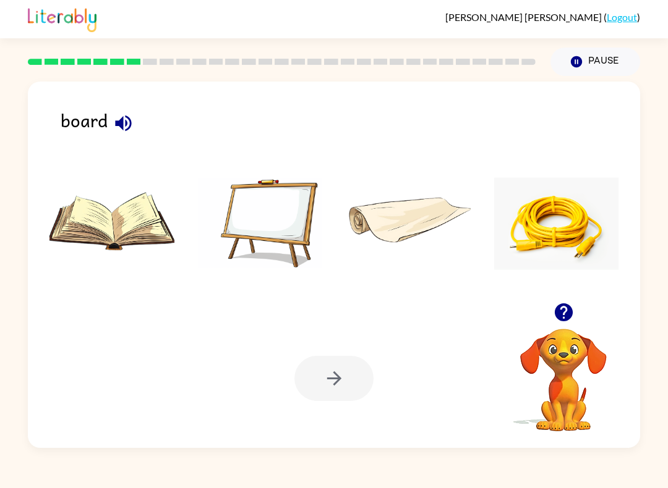
click at [119, 242] on img at bounding box center [111, 223] width 125 height 93
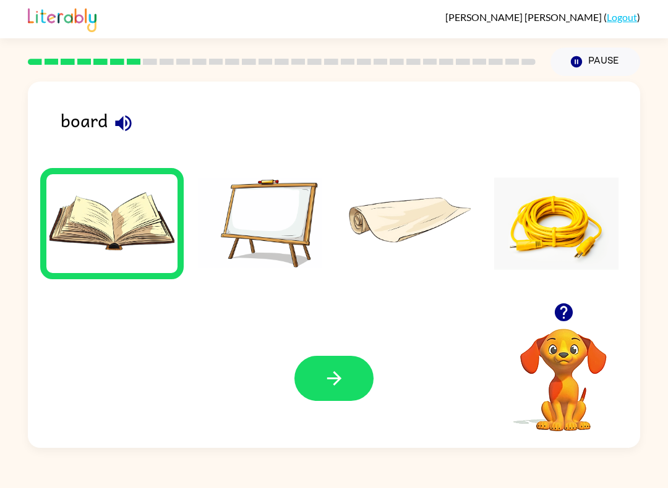
click at [338, 377] on icon "button" at bounding box center [333, 379] width 14 height 14
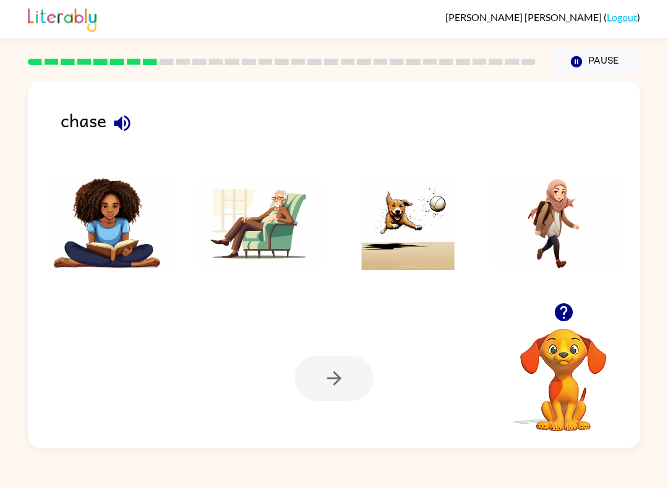
click at [398, 219] on img at bounding box center [408, 223] width 125 height 93
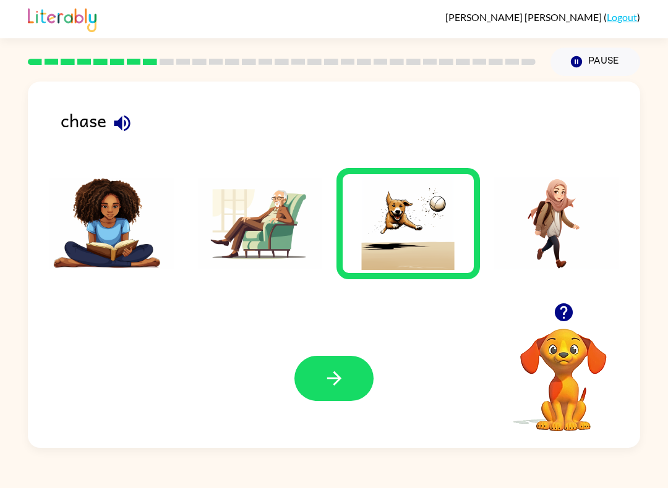
click at [343, 382] on icon "button" at bounding box center [334, 379] width 22 height 22
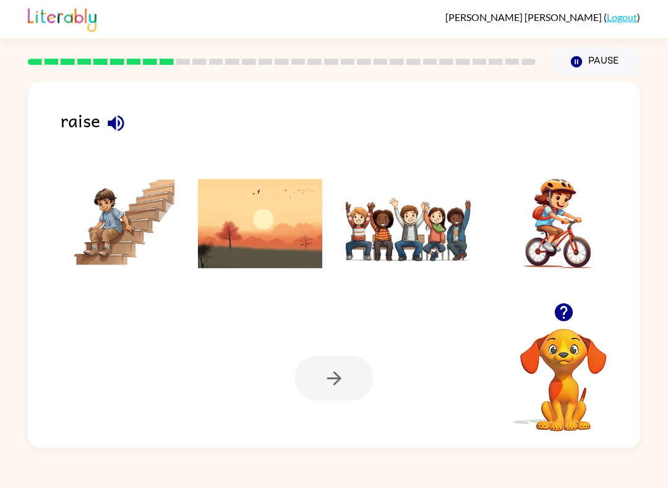
click at [263, 229] on img at bounding box center [260, 223] width 125 height 93
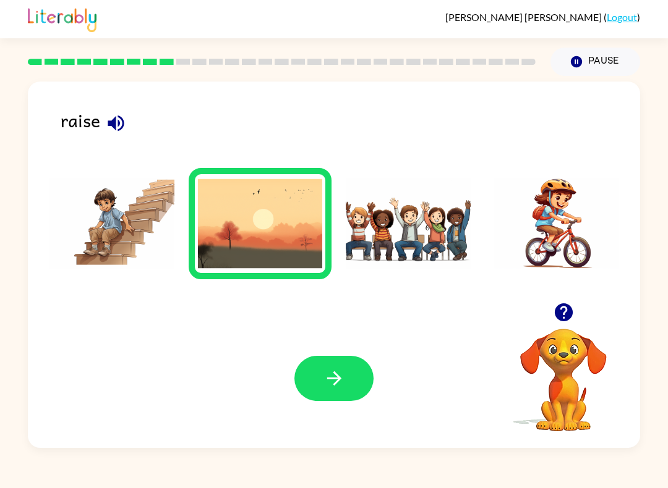
click at [334, 386] on icon "button" at bounding box center [334, 379] width 22 height 22
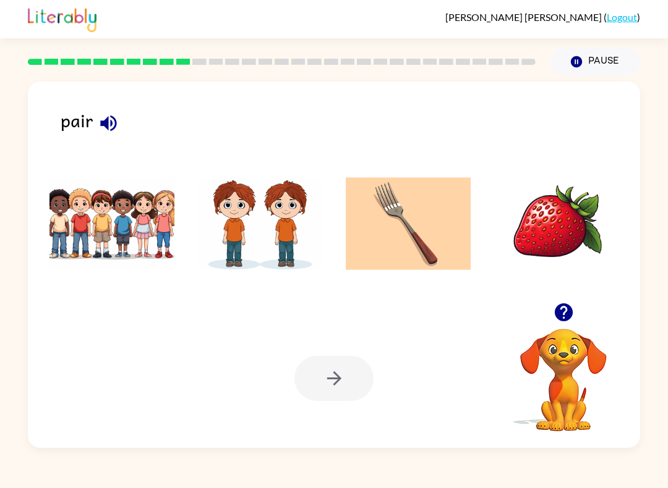
click at [256, 223] on img at bounding box center [260, 223] width 125 height 93
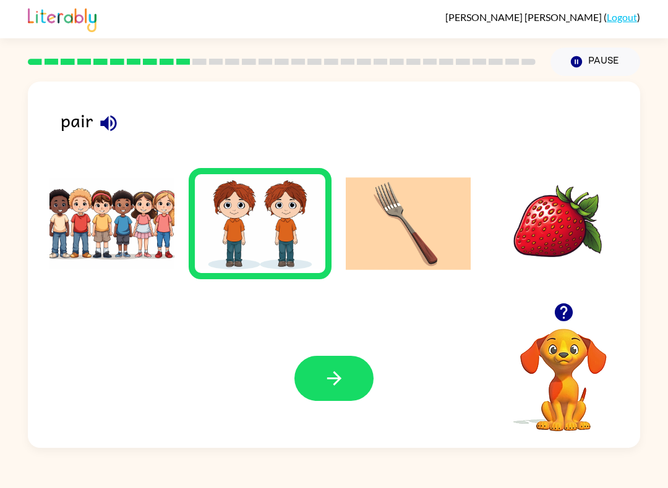
click at [333, 367] on button "button" at bounding box center [333, 378] width 79 height 45
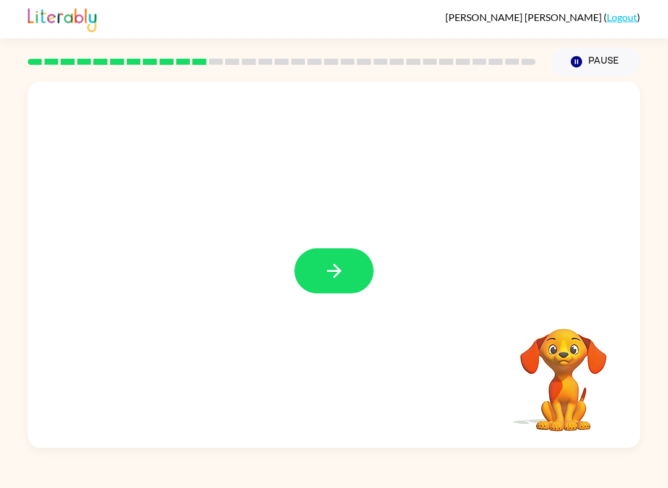
click at [330, 266] on icon "button" at bounding box center [334, 271] width 22 height 22
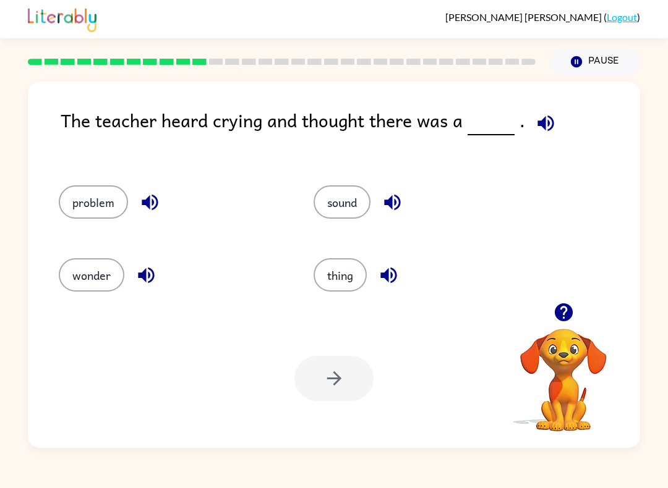
click at [346, 277] on button "thing" at bounding box center [339, 274] width 53 height 33
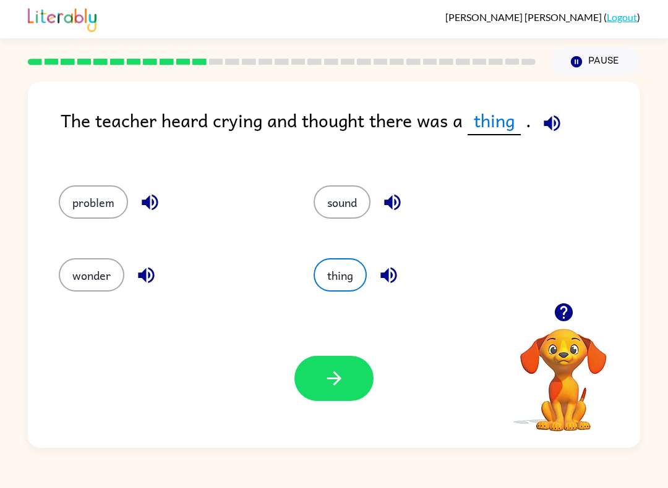
click at [330, 392] on button "button" at bounding box center [333, 378] width 79 height 45
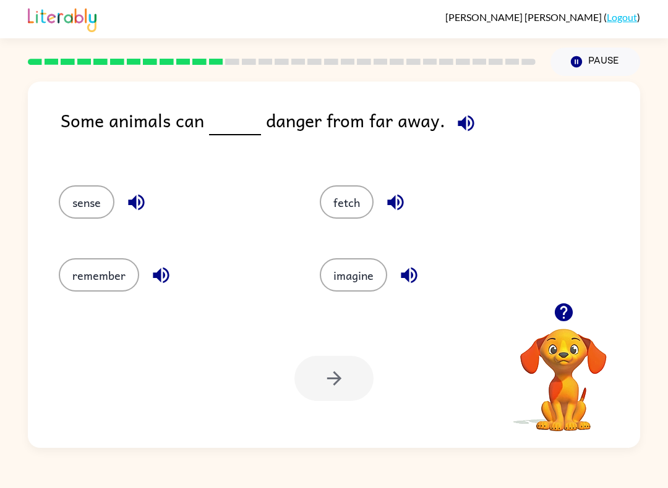
click at [92, 289] on button "remember" at bounding box center [99, 274] width 80 height 33
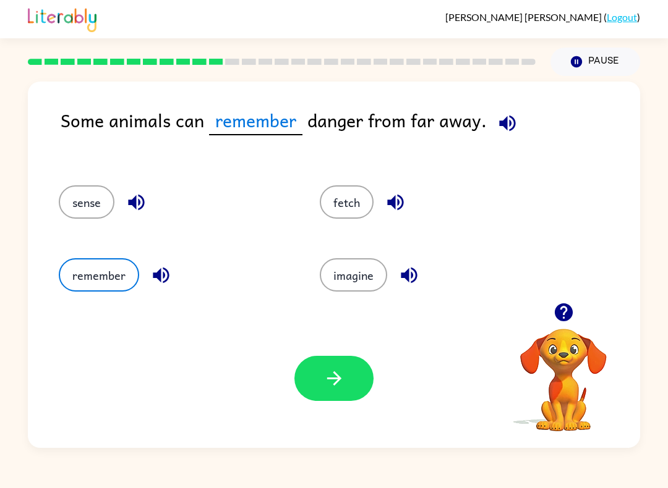
click at [345, 390] on button "button" at bounding box center [333, 378] width 79 height 45
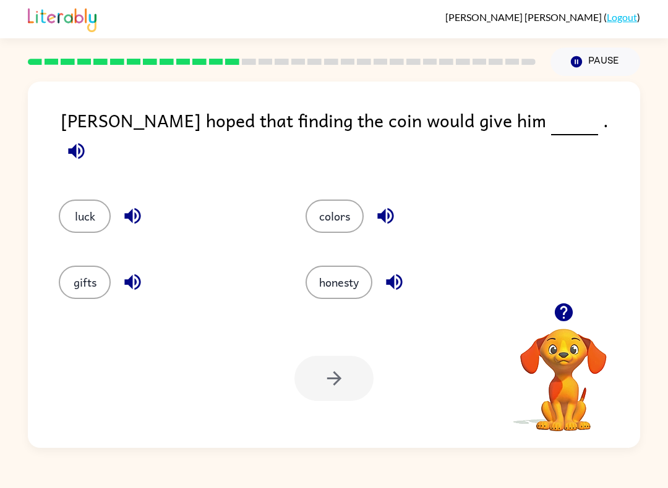
click at [86, 200] on button "luck" at bounding box center [85, 216] width 52 height 33
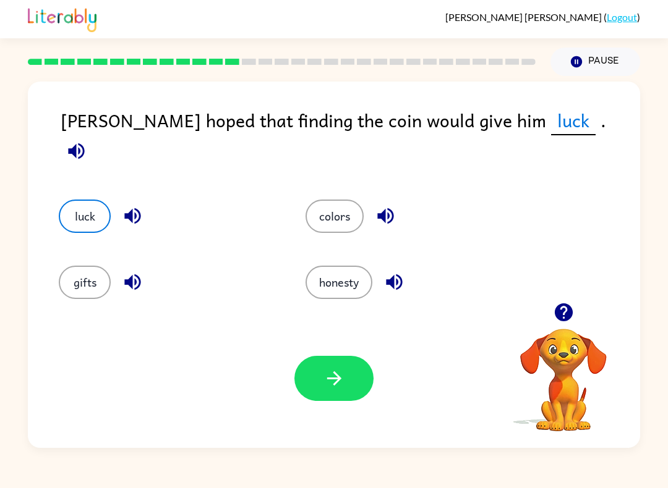
click at [342, 388] on icon "button" at bounding box center [334, 379] width 22 height 22
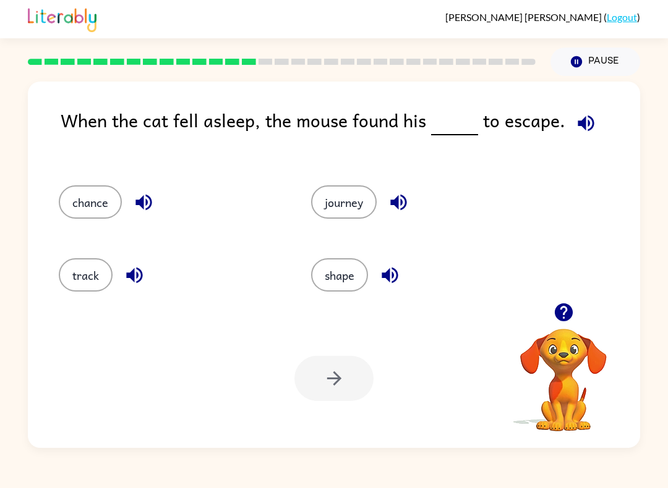
click at [337, 210] on button "journey" at bounding box center [344, 201] width 66 height 33
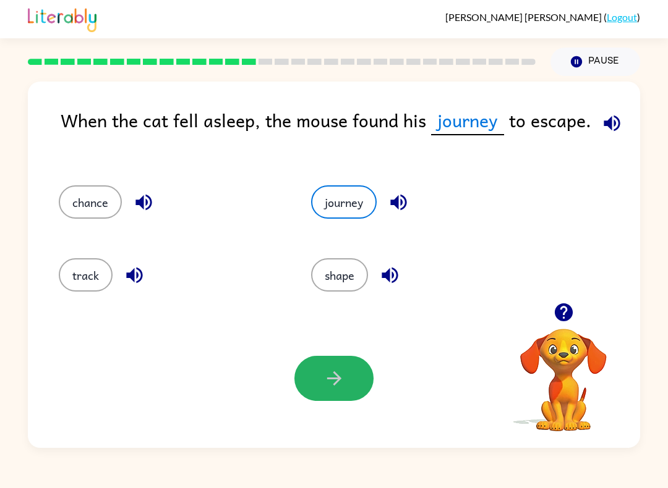
click at [334, 387] on icon "button" at bounding box center [334, 379] width 22 height 22
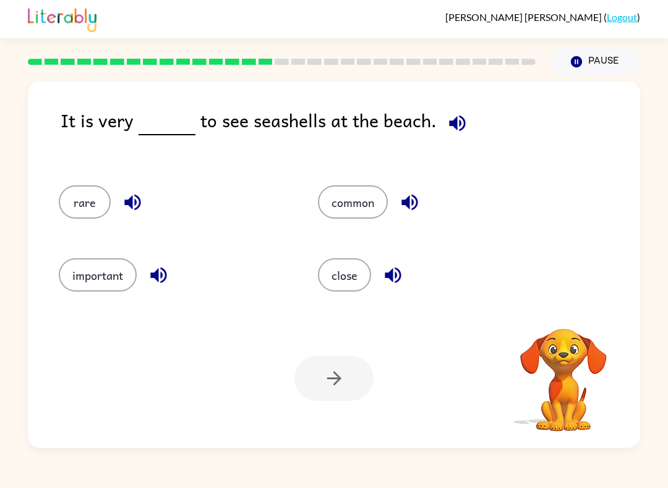
click at [104, 278] on button "important" at bounding box center [98, 274] width 78 height 33
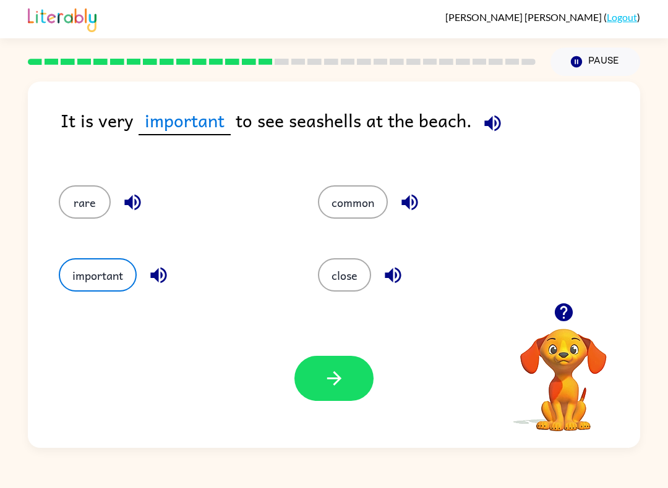
click at [336, 381] on icon "button" at bounding box center [334, 379] width 22 height 22
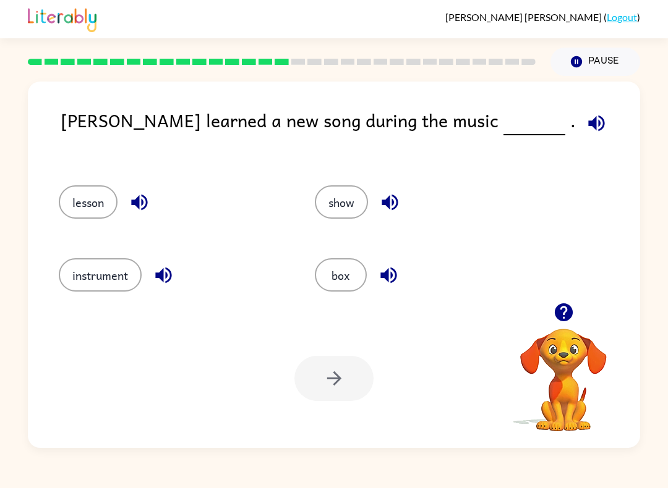
click at [100, 269] on button "instrument" at bounding box center [100, 274] width 83 height 33
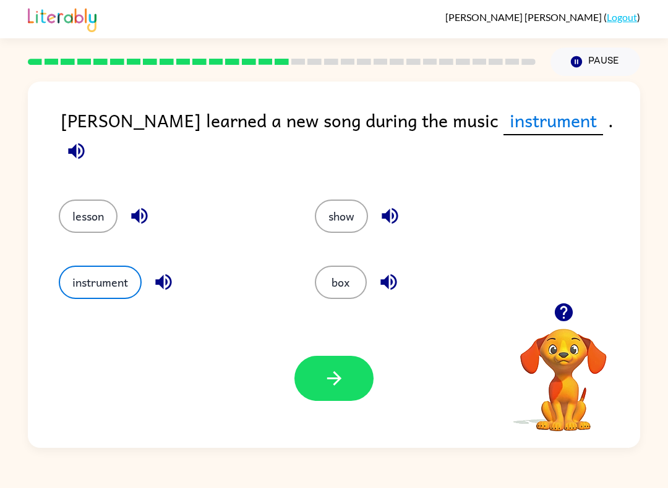
click at [329, 380] on icon "button" at bounding box center [333, 379] width 14 height 14
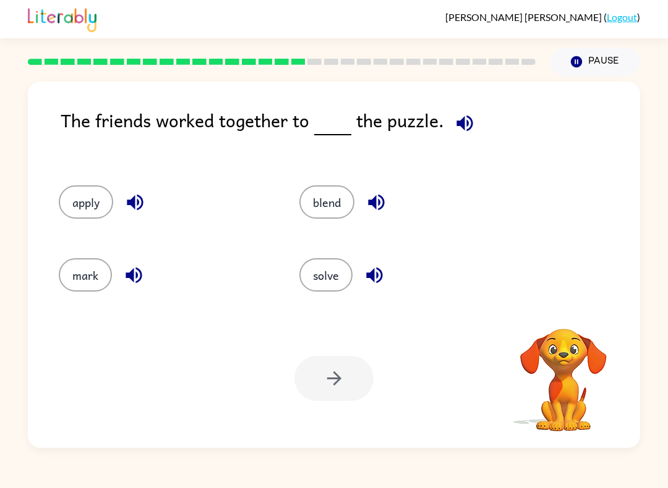
click at [88, 276] on button "mark" at bounding box center [85, 274] width 53 height 33
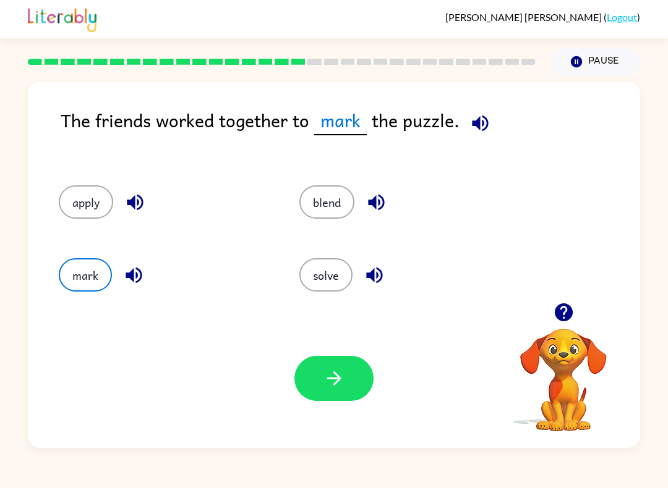
click at [339, 381] on icon "button" at bounding box center [333, 379] width 14 height 14
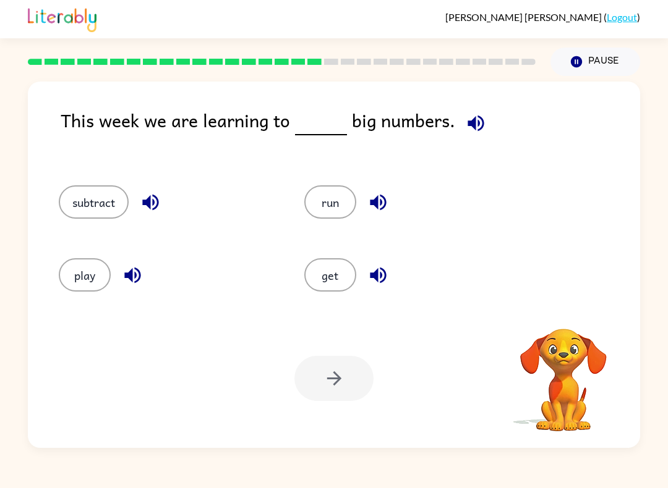
click at [90, 275] on button "play" at bounding box center [85, 274] width 52 height 33
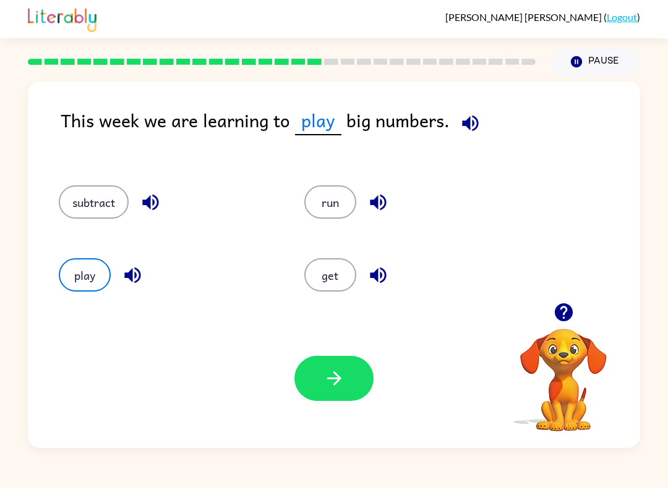
click at [295, 380] on button "button" at bounding box center [333, 378] width 79 height 45
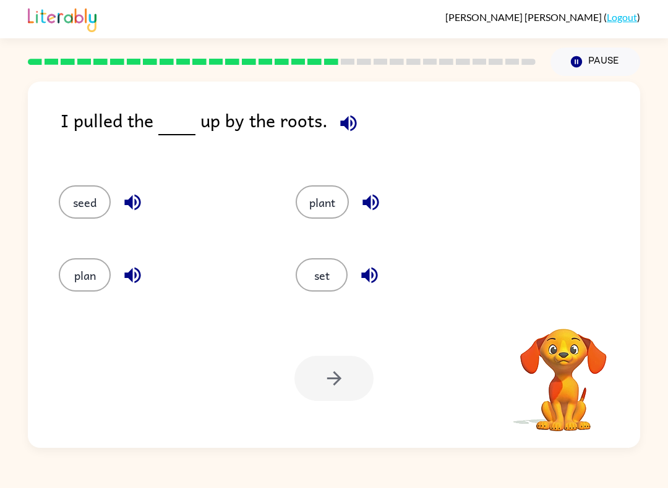
click at [92, 279] on button "plan" at bounding box center [85, 274] width 52 height 33
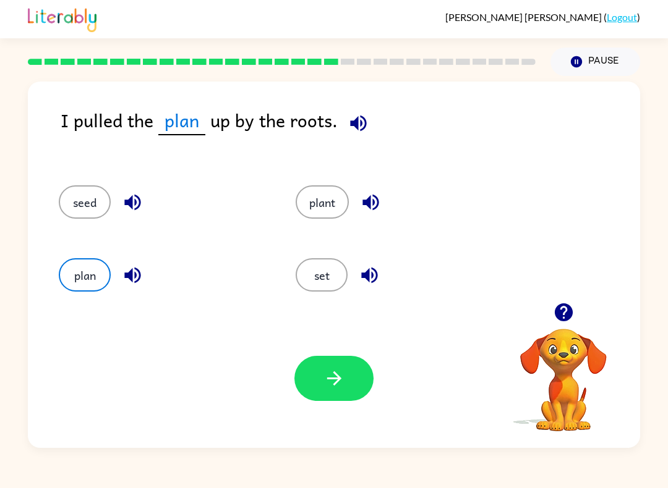
click at [320, 378] on button "button" at bounding box center [333, 378] width 79 height 45
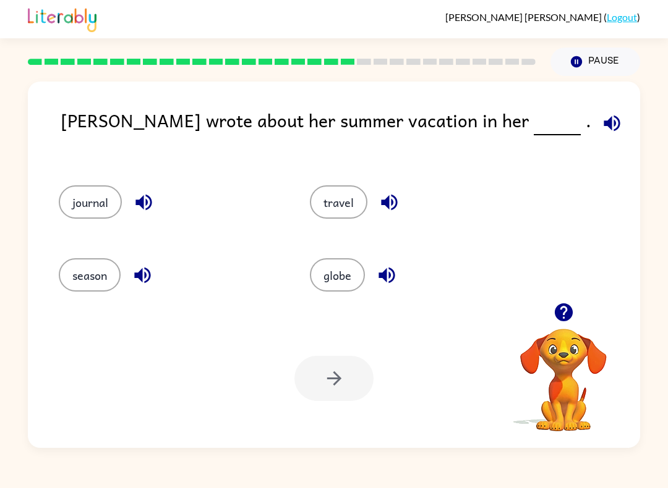
click at [101, 270] on button "season" at bounding box center [90, 274] width 62 height 33
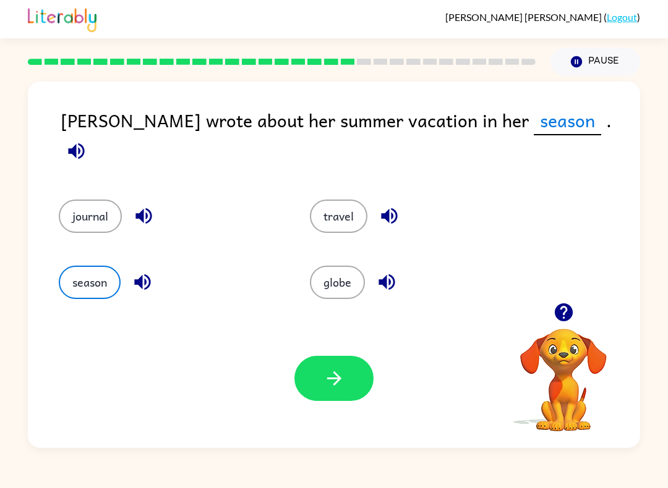
click at [337, 382] on icon "button" at bounding box center [333, 379] width 14 height 14
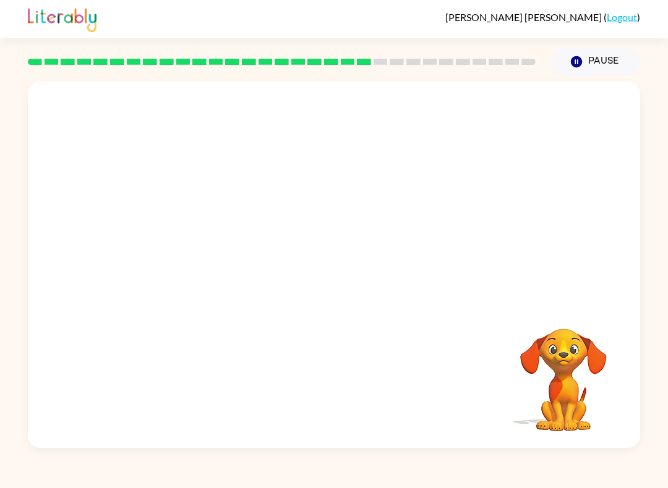
click at [344, 372] on div "Your browser must support playing .mp4 files to use Literably. Please try using…" at bounding box center [334, 265] width 612 height 367
click at [326, 281] on icon "button" at bounding box center [334, 271] width 22 height 22
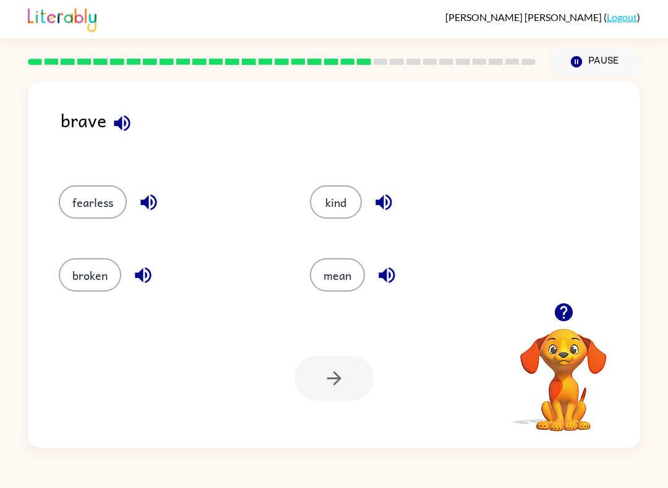
click at [138, 196] on icon "button" at bounding box center [149, 203] width 22 height 22
click at [153, 200] on icon "button" at bounding box center [149, 203] width 22 height 22
click at [106, 204] on button "fearless" at bounding box center [93, 201] width 68 height 33
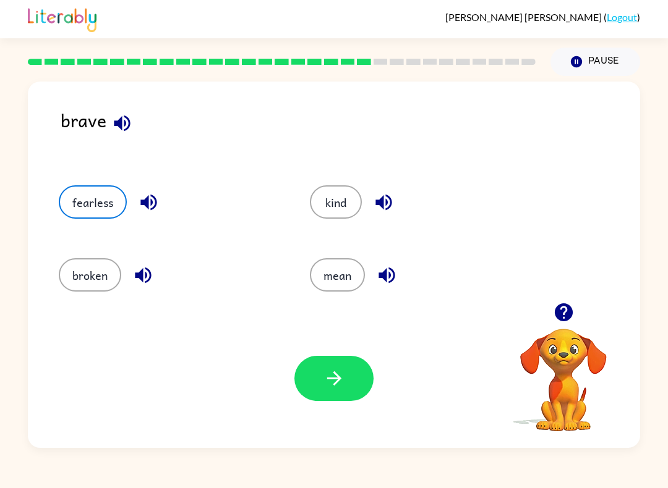
click at [345, 384] on button "button" at bounding box center [333, 378] width 79 height 45
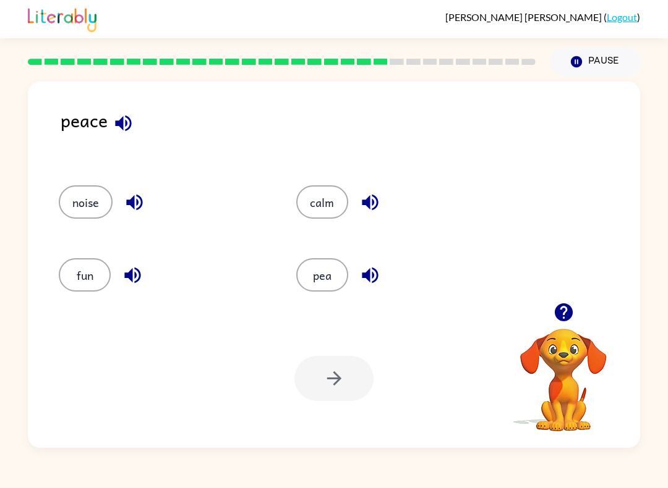
click at [323, 275] on button "pea" at bounding box center [322, 274] width 52 height 33
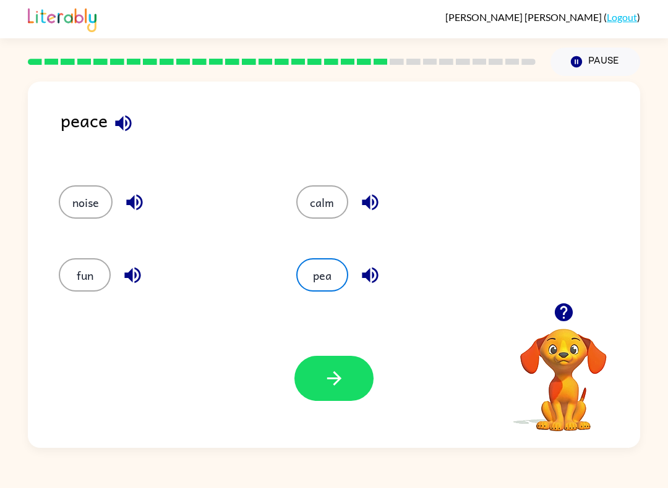
click at [330, 412] on div "Your browser must support playing .mp4 files to use Literably. Please try using…" at bounding box center [334, 378] width 612 height 139
click at [341, 383] on icon "button" at bounding box center [334, 379] width 22 height 22
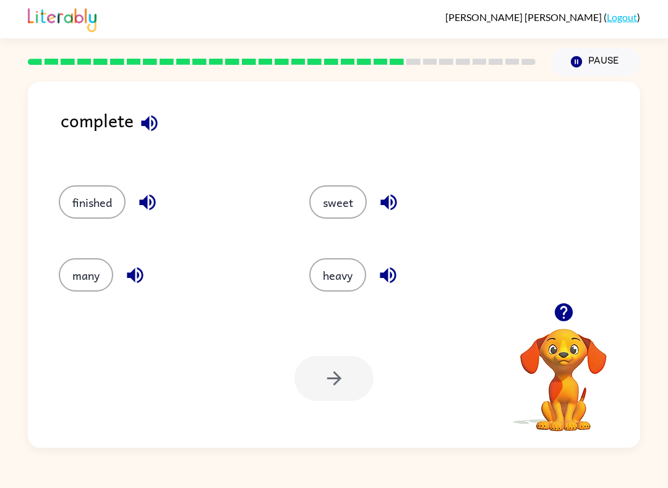
click at [343, 200] on button "sweet" at bounding box center [337, 201] width 57 height 33
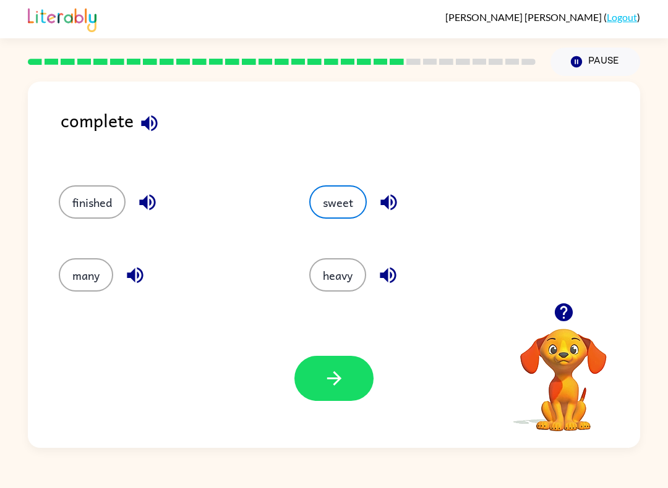
click at [148, 118] on icon "button" at bounding box center [149, 123] width 16 height 16
click at [393, 278] on icon "button" at bounding box center [388, 276] width 22 height 22
click at [147, 274] on button "button" at bounding box center [135, 276] width 32 height 32
click at [325, 380] on icon "button" at bounding box center [334, 379] width 22 height 22
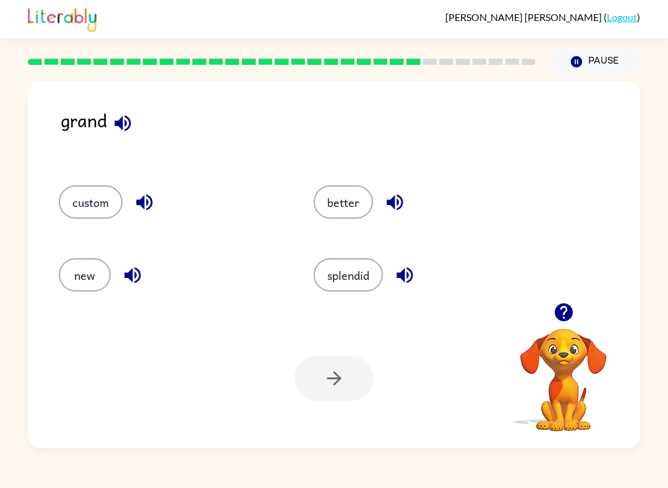
click at [127, 119] on icon "button" at bounding box center [122, 123] width 16 height 16
click at [145, 192] on button "button" at bounding box center [145, 203] width 32 height 32
click at [97, 204] on button "custom" at bounding box center [91, 201] width 64 height 33
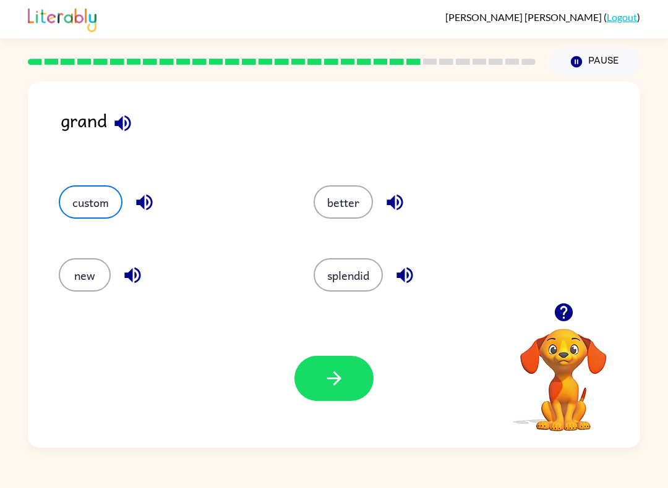
click at [337, 380] on icon "button" at bounding box center [333, 379] width 14 height 14
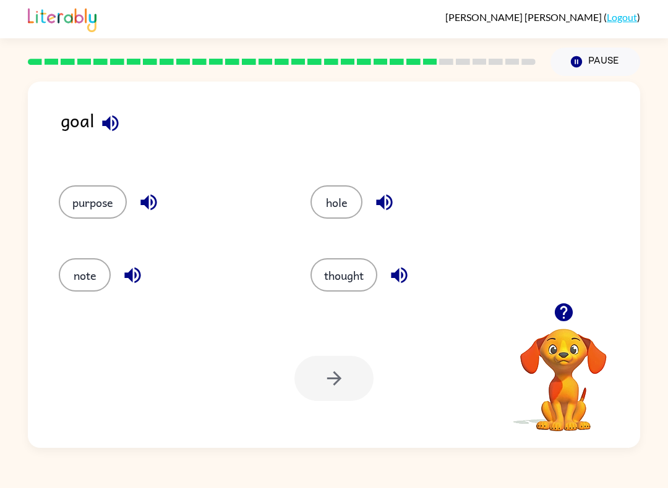
click at [113, 121] on icon "button" at bounding box center [111, 124] width 22 height 22
click at [147, 203] on icon "button" at bounding box center [148, 203] width 16 height 16
click at [138, 275] on icon "button" at bounding box center [133, 276] width 22 height 22
click at [330, 208] on button "hole" at bounding box center [336, 201] width 52 height 33
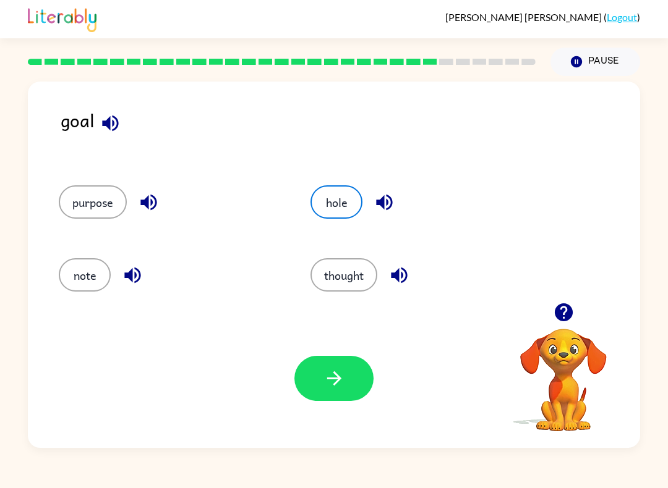
click at [331, 365] on button "button" at bounding box center [333, 378] width 79 height 45
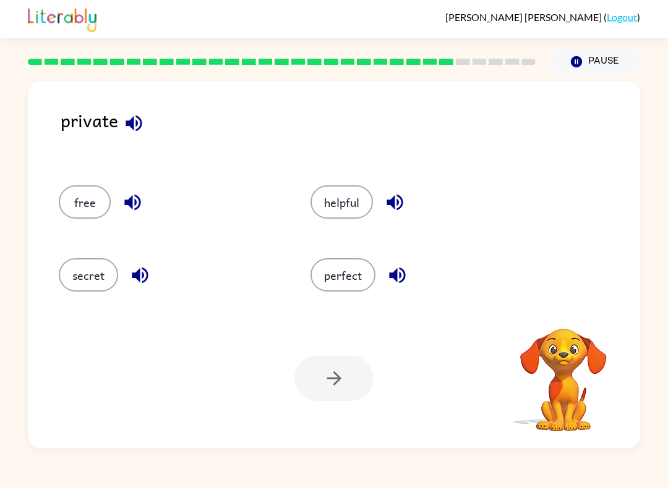
click at [137, 115] on icon "button" at bounding box center [134, 124] width 22 height 22
click at [137, 114] on icon "button" at bounding box center [134, 124] width 22 height 22
click at [133, 126] on icon "button" at bounding box center [134, 123] width 16 height 16
click at [135, 114] on icon "button" at bounding box center [134, 124] width 22 height 22
click at [132, 130] on icon "button" at bounding box center [134, 124] width 22 height 22
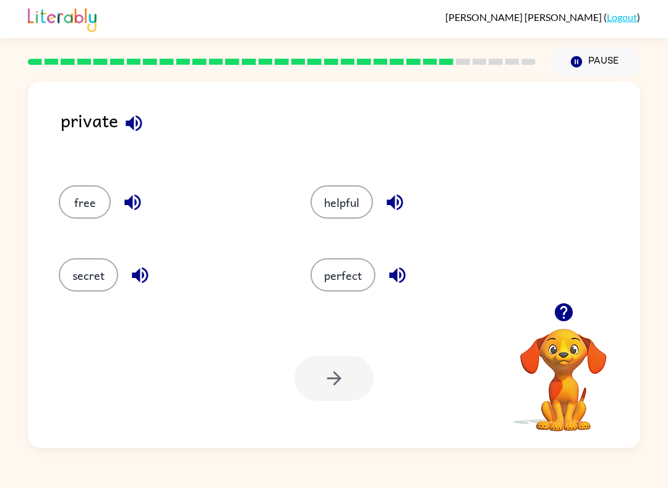
click at [137, 197] on icon "button" at bounding box center [132, 203] width 16 height 16
click at [142, 272] on icon "button" at bounding box center [140, 276] width 22 height 22
click at [402, 198] on icon "button" at bounding box center [395, 203] width 22 height 22
click at [396, 277] on icon "button" at bounding box center [397, 276] width 16 height 16
click at [352, 262] on button "perfect" at bounding box center [342, 274] width 65 height 33
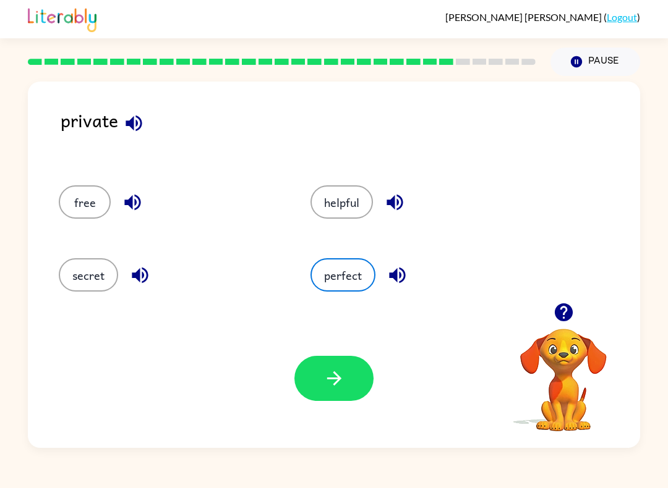
click at [330, 381] on icon "button" at bounding box center [334, 379] width 22 height 22
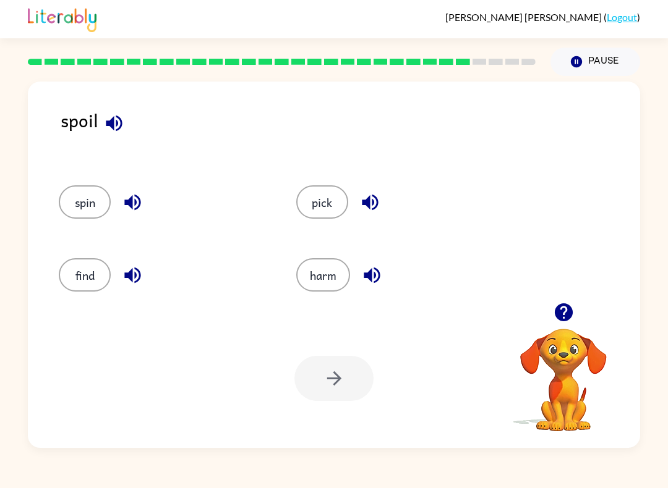
click at [119, 126] on icon "button" at bounding box center [114, 124] width 22 height 22
click at [135, 195] on icon "button" at bounding box center [133, 203] width 22 height 22
click at [137, 275] on icon "button" at bounding box center [133, 276] width 22 height 22
click at [356, 198] on button "button" at bounding box center [370, 203] width 32 height 32
click at [373, 273] on icon "button" at bounding box center [372, 276] width 22 height 22
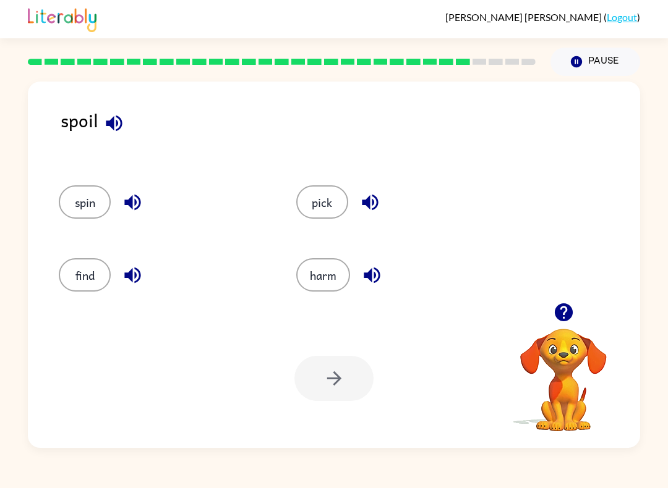
click at [117, 132] on icon "button" at bounding box center [114, 124] width 22 height 22
click at [382, 276] on icon "button" at bounding box center [372, 276] width 22 height 22
click at [339, 379] on div at bounding box center [333, 378] width 79 height 45
click at [381, 273] on icon "button" at bounding box center [372, 276] width 22 height 22
click at [324, 377] on div at bounding box center [333, 378] width 79 height 45
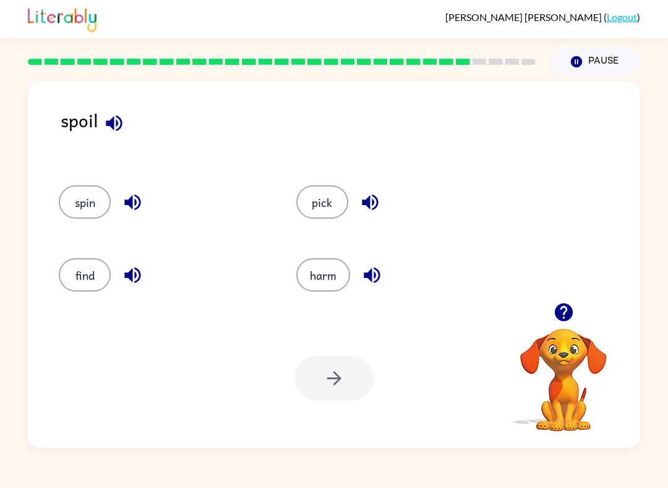
click at [344, 376] on div at bounding box center [333, 378] width 79 height 45
click at [367, 194] on icon "button" at bounding box center [370, 203] width 22 height 22
click at [157, 192] on div "spin" at bounding box center [163, 201] width 209 height 33
click at [140, 195] on icon "button" at bounding box center [133, 203] width 22 height 22
click at [330, 385] on div at bounding box center [333, 378] width 79 height 45
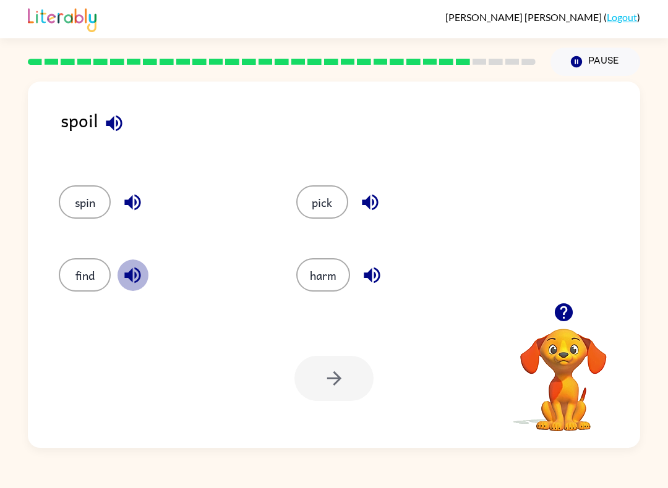
click at [134, 266] on icon "button" at bounding box center [133, 276] width 22 height 22
click at [327, 373] on div at bounding box center [333, 378] width 79 height 45
click at [340, 382] on div at bounding box center [333, 378] width 79 height 45
click at [322, 193] on button "pick" at bounding box center [322, 201] width 52 height 33
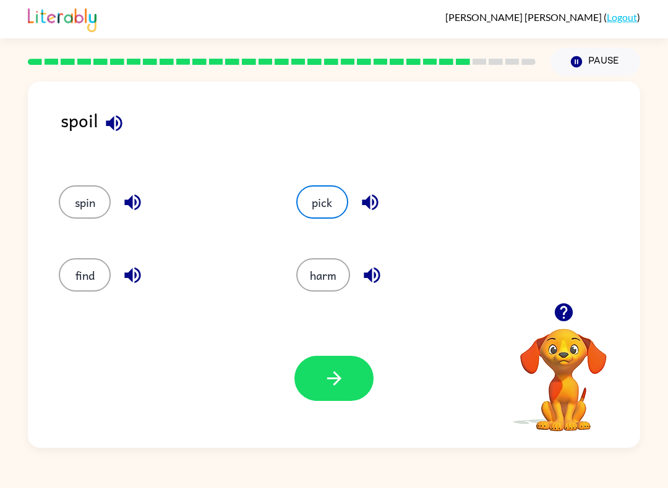
click at [347, 380] on button "button" at bounding box center [333, 378] width 79 height 45
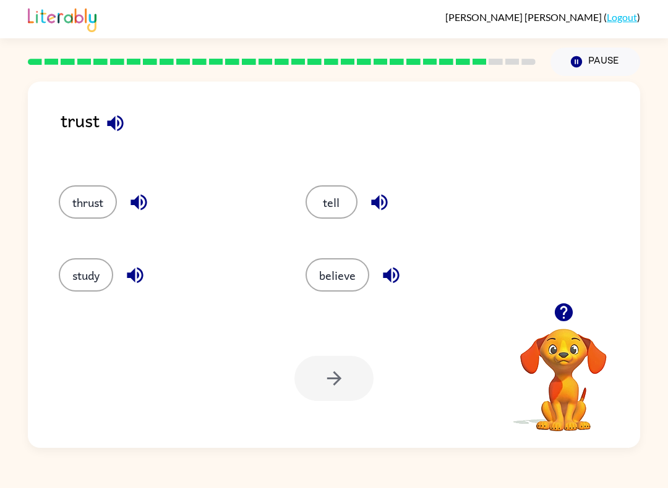
click at [114, 120] on icon "button" at bounding box center [115, 123] width 16 height 16
click at [389, 268] on icon "button" at bounding box center [391, 276] width 22 height 22
click at [113, 121] on icon "button" at bounding box center [115, 123] width 16 height 16
click at [402, 275] on icon "button" at bounding box center [391, 276] width 22 height 22
click at [373, 192] on icon "button" at bounding box center [379, 203] width 22 height 22
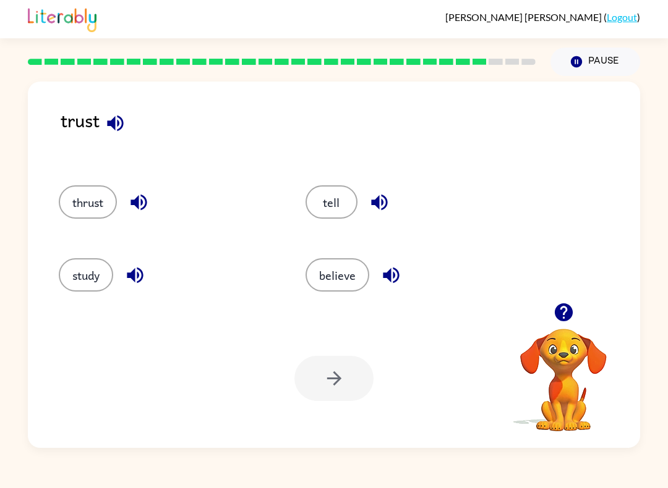
click at [143, 198] on icon "button" at bounding box center [138, 203] width 16 height 16
click at [138, 260] on button "button" at bounding box center [135, 276] width 32 height 32
click at [333, 193] on button "tell" at bounding box center [331, 201] width 52 height 33
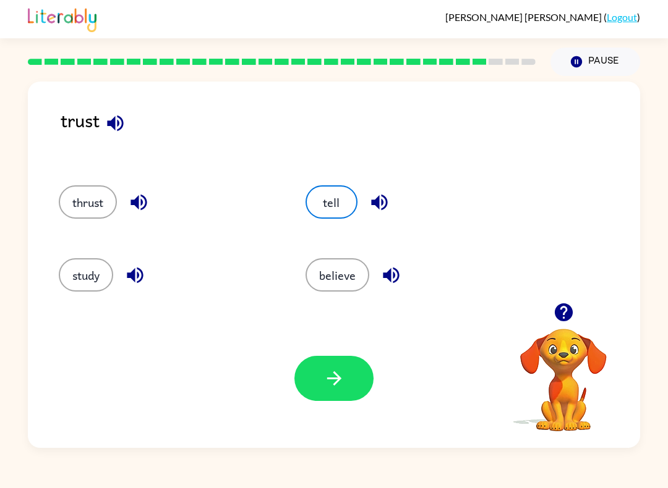
click at [328, 379] on icon "button" at bounding box center [333, 379] width 14 height 14
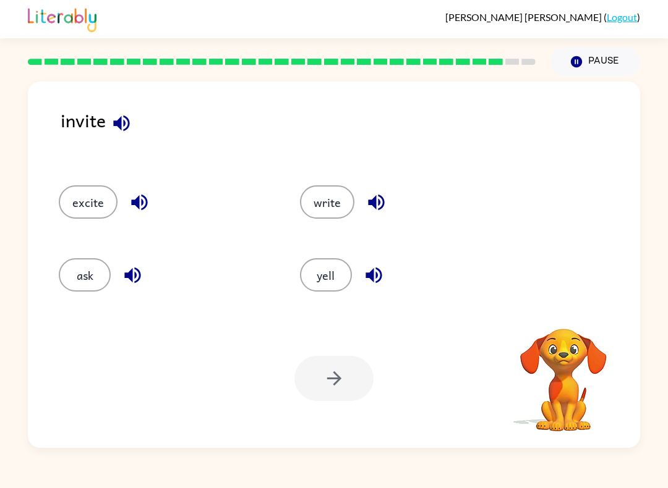
click at [117, 112] on button "button" at bounding box center [122, 124] width 32 height 32
click at [384, 198] on icon "button" at bounding box center [376, 203] width 22 height 22
click at [376, 273] on icon "button" at bounding box center [373, 276] width 16 height 16
click at [114, 118] on icon "button" at bounding box center [122, 124] width 22 height 22
click at [148, 201] on icon "button" at bounding box center [140, 203] width 22 height 22
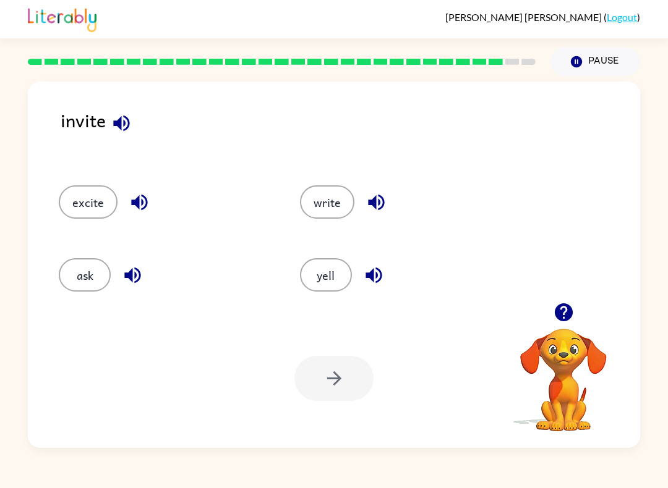
click at [126, 115] on icon "button" at bounding box center [122, 124] width 22 height 22
click at [87, 200] on button "excite" at bounding box center [88, 201] width 59 height 33
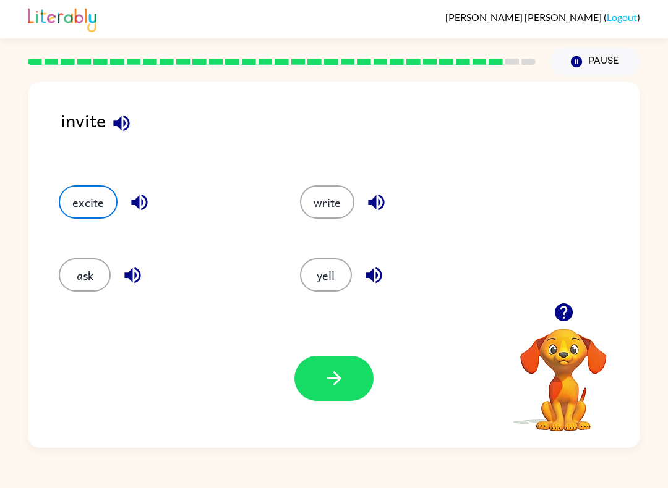
click at [327, 374] on icon "button" at bounding box center [334, 379] width 22 height 22
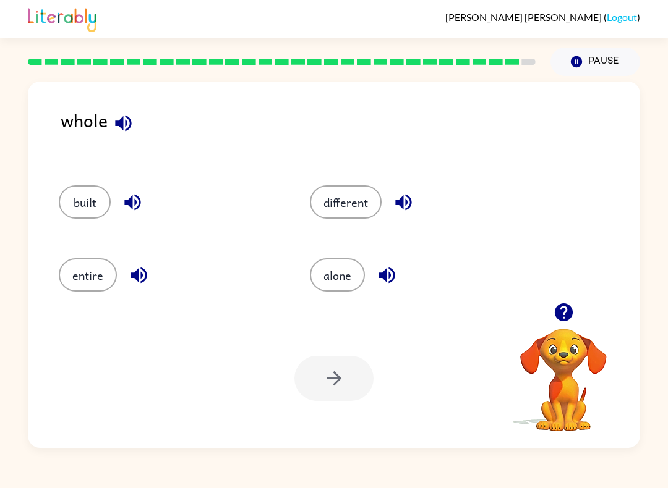
click at [135, 117] on button "button" at bounding box center [124, 124] width 32 height 32
click at [142, 201] on icon "button" at bounding box center [133, 203] width 22 height 22
click at [142, 274] on icon "button" at bounding box center [138, 276] width 16 height 16
click at [129, 126] on icon "button" at bounding box center [123, 123] width 16 height 16
click at [417, 193] on div "different" at bounding box center [421, 201] width 223 height 33
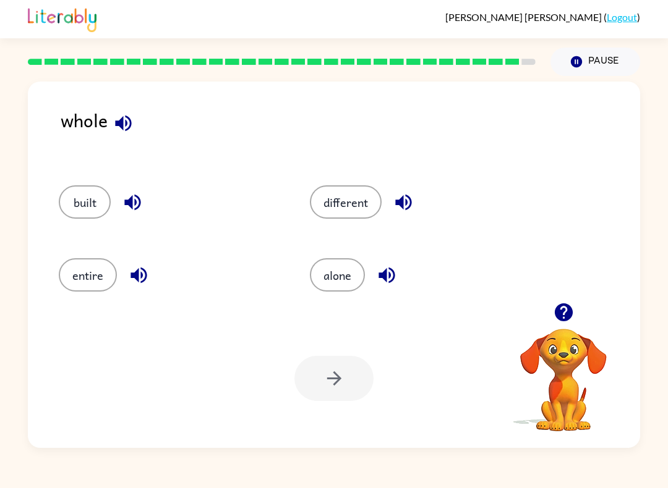
click at [415, 194] on button "button" at bounding box center [404, 203] width 32 height 32
click at [132, 122] on icon "button" at bounding box center [124, 124] width 22 height 22
click at [407, 201] on icon "button" at bounding box center [404, 203] width 22 height 22
click at [381, 281] on icon "button" at bounding box center [387, 276] width 22 height 22
click at [339, 273] on button "alone" at bounding box center [337, 274] width 55 height 33
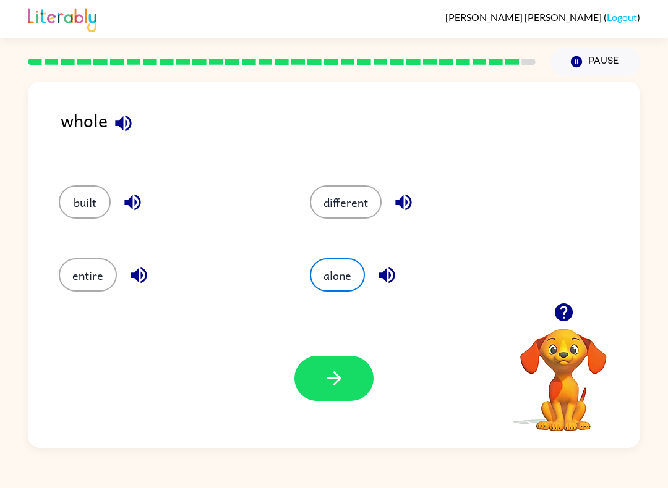
click at [329, 371] on icon "button" at bounding box center [334, 379] width 22 height 22
